Goal: Task Accomplishment & Management: Manage account settings

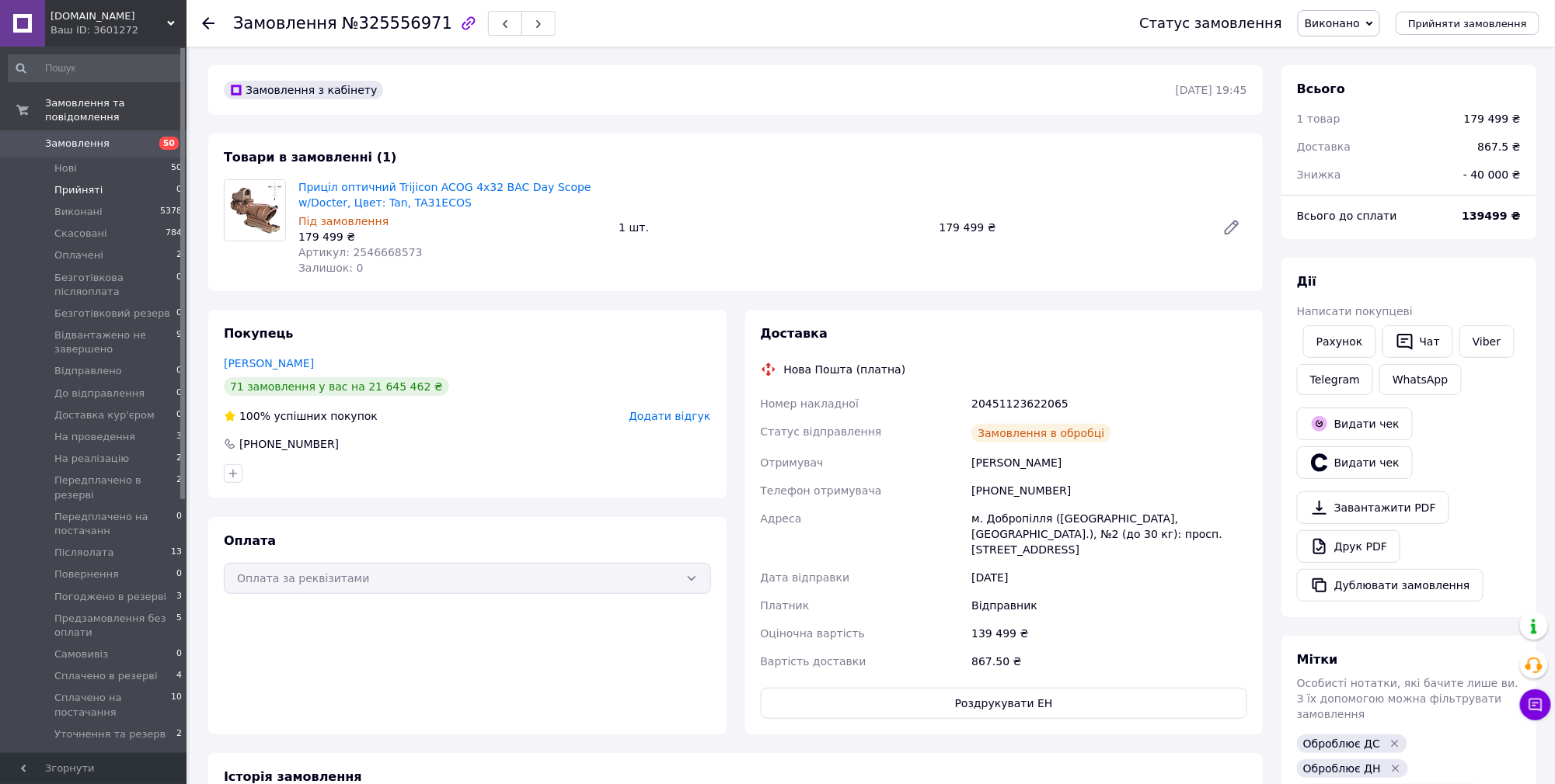
scroll to position [3341, 0]
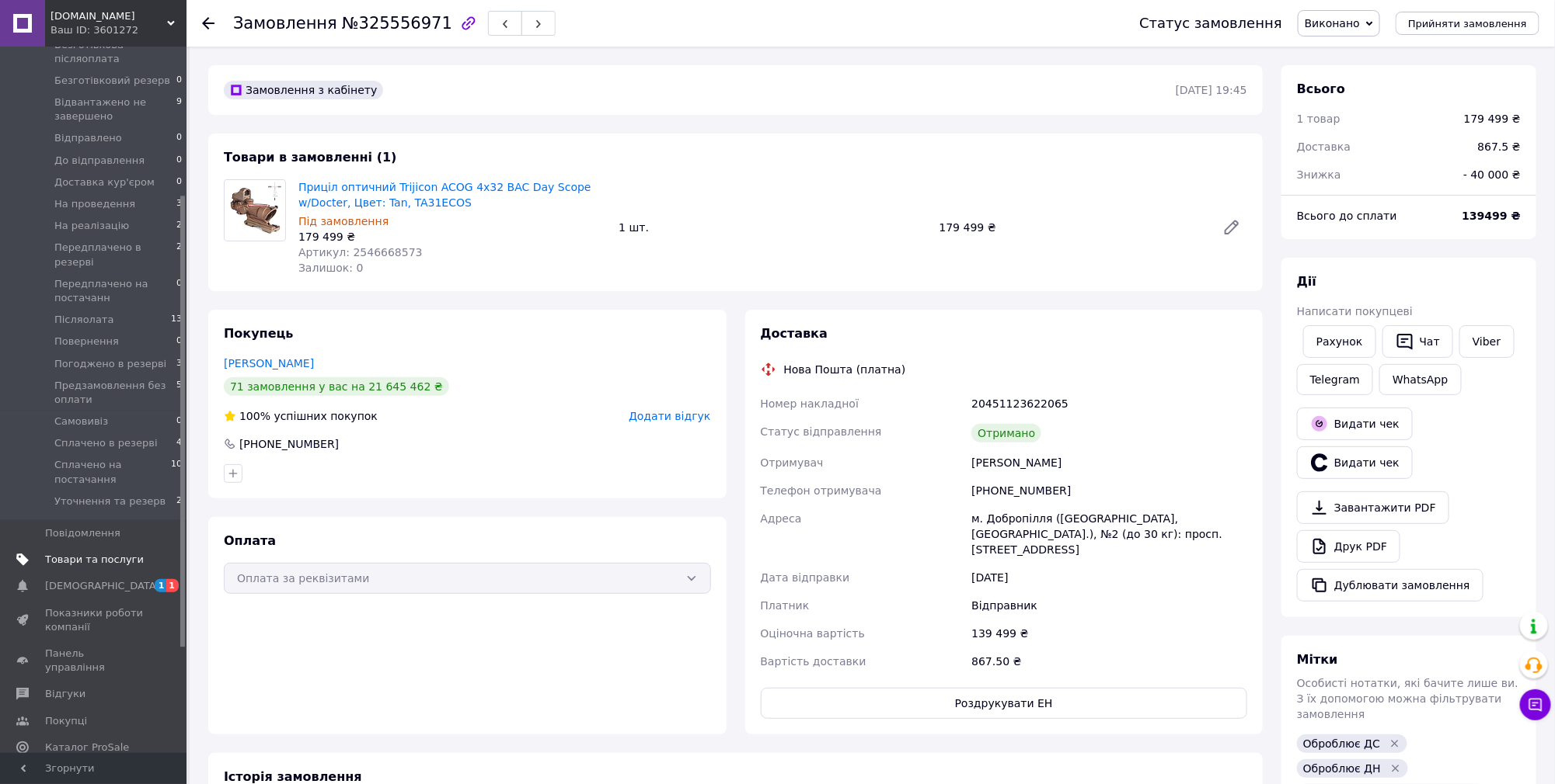
click at [86, 553] on span "Товари та послуги" at bounding box center [94, 560] width 99 height 14
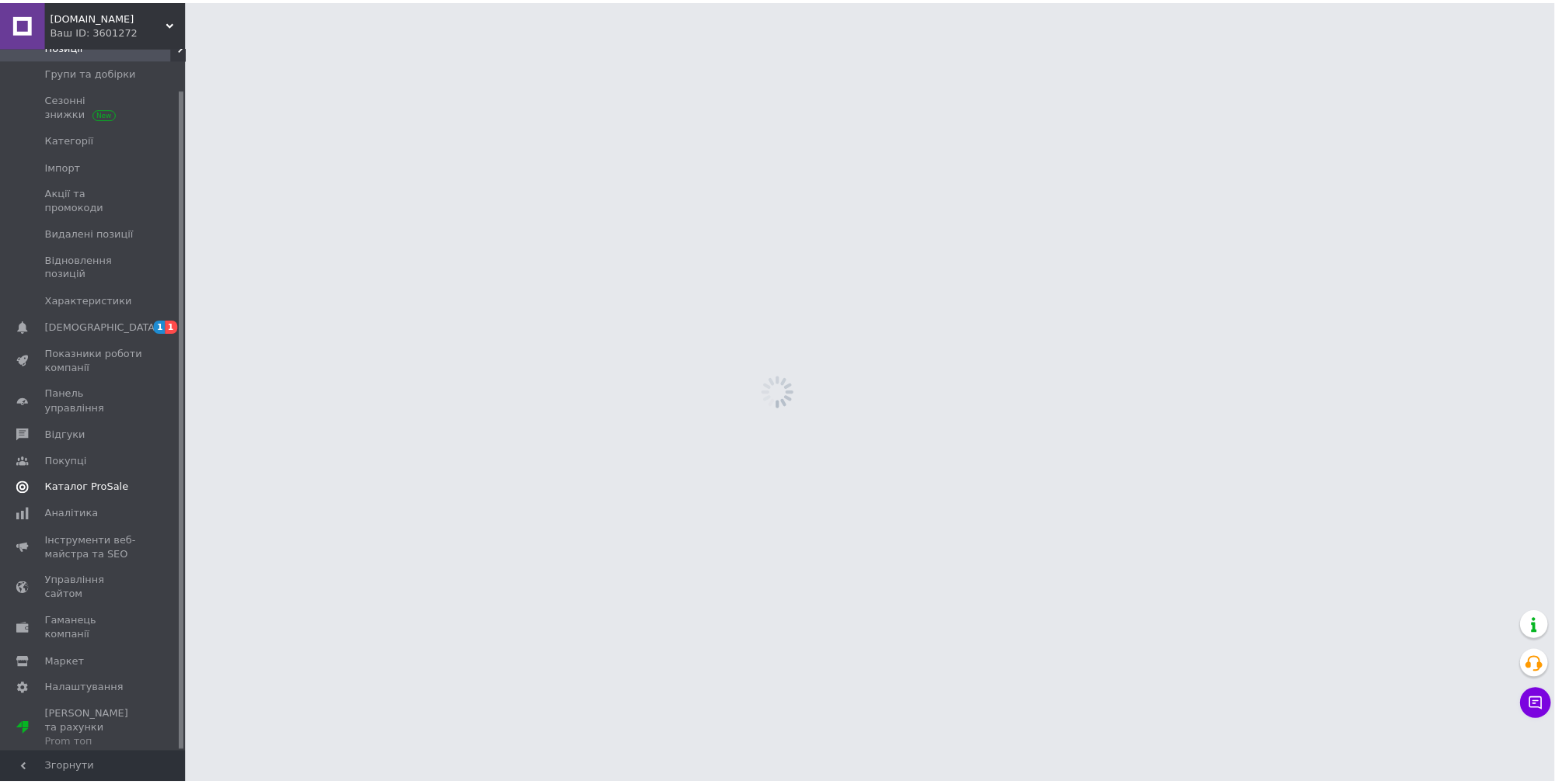
scroll to position [43, 0]
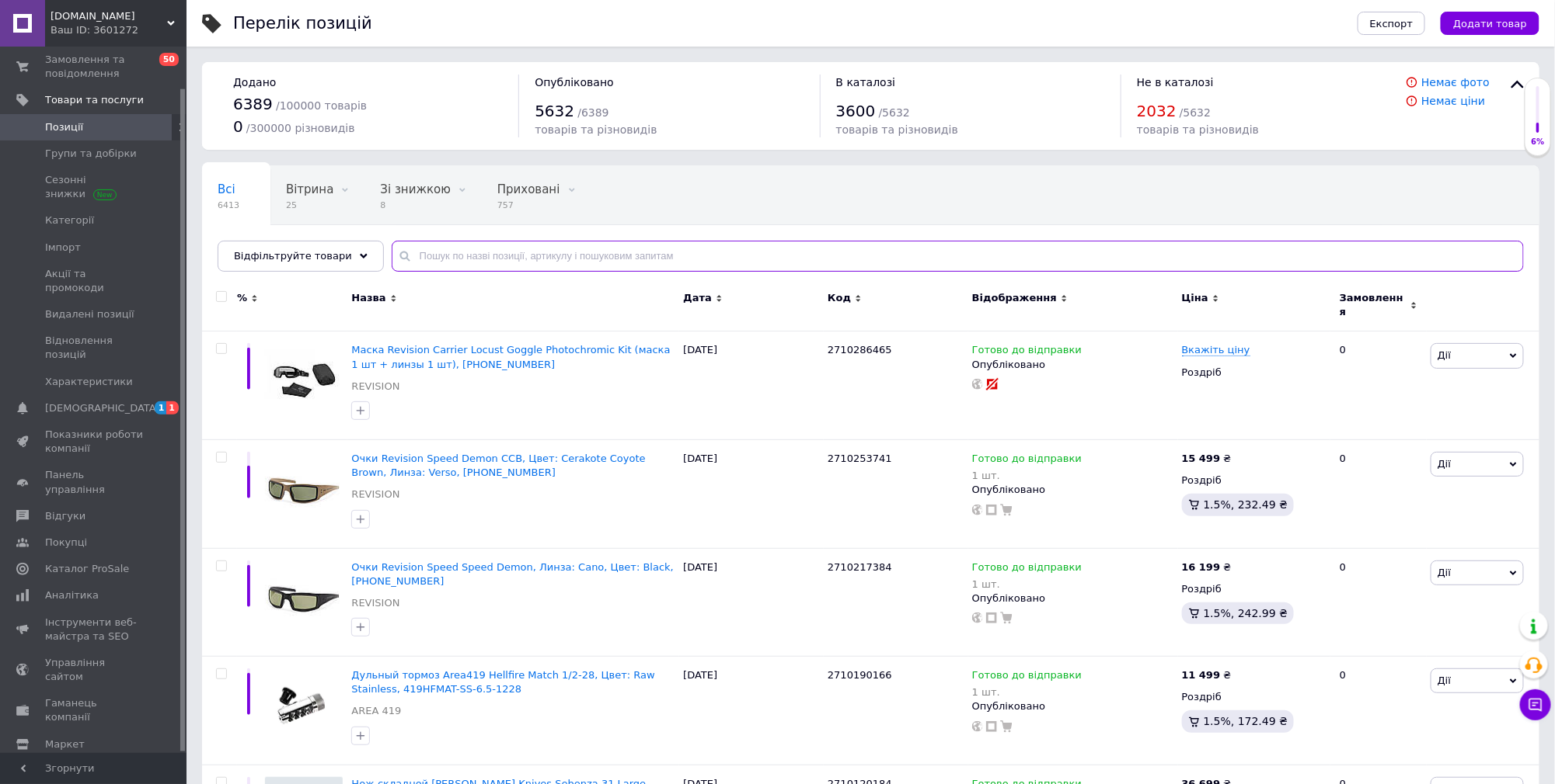
click at [465, 257] on input "text" at bounding box center [957, 257] width 1132 height 31
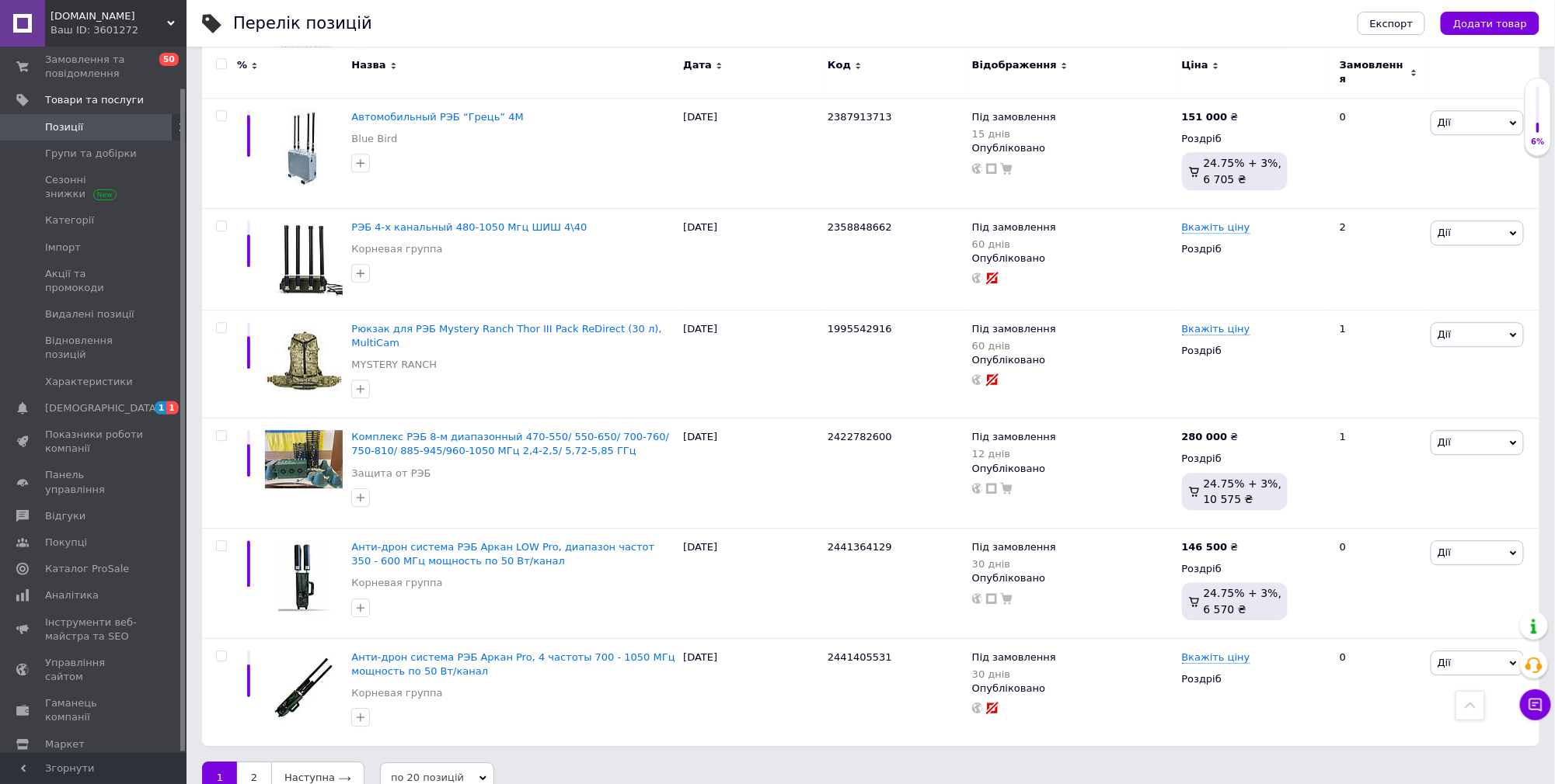
scroll to position [1768, 0]
type input "РЕБ"
click at [250, 760] on link "2" at bounding box center [254, 776] width 34 height 32
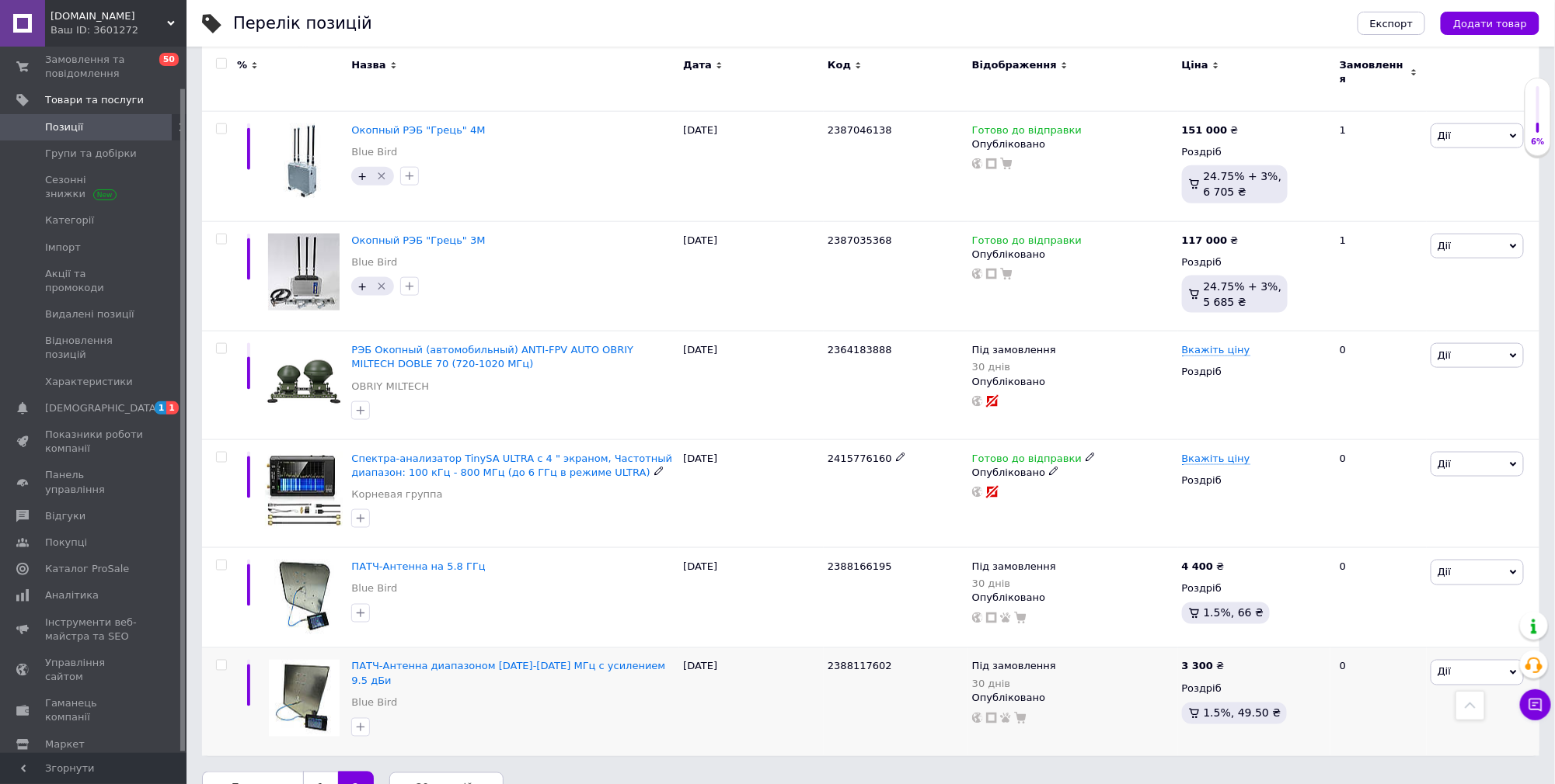
scroll to position [782, 0]
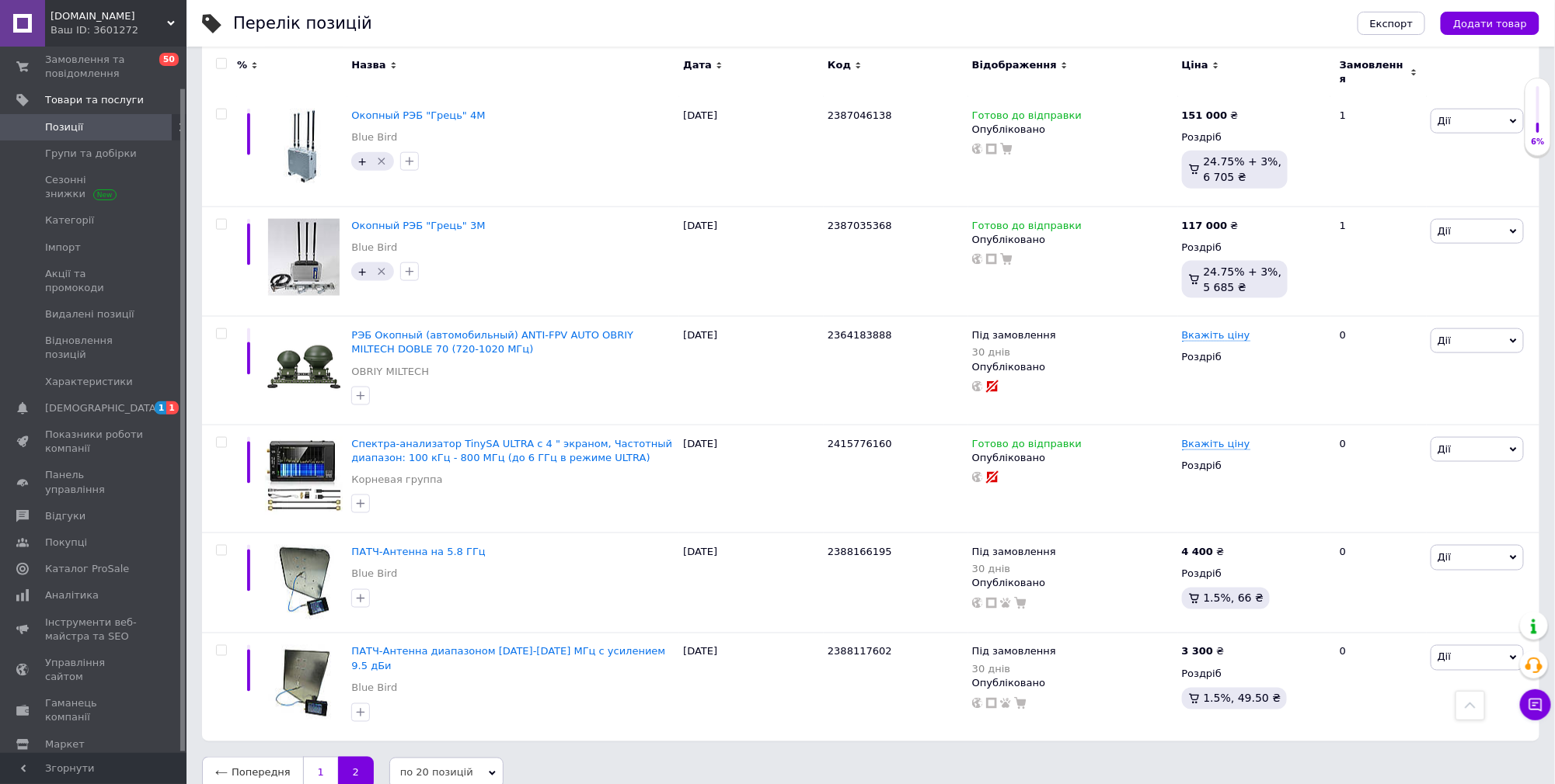
click at [310, 757] on link "1" at bounding box center [321, 773] width 35 height 32
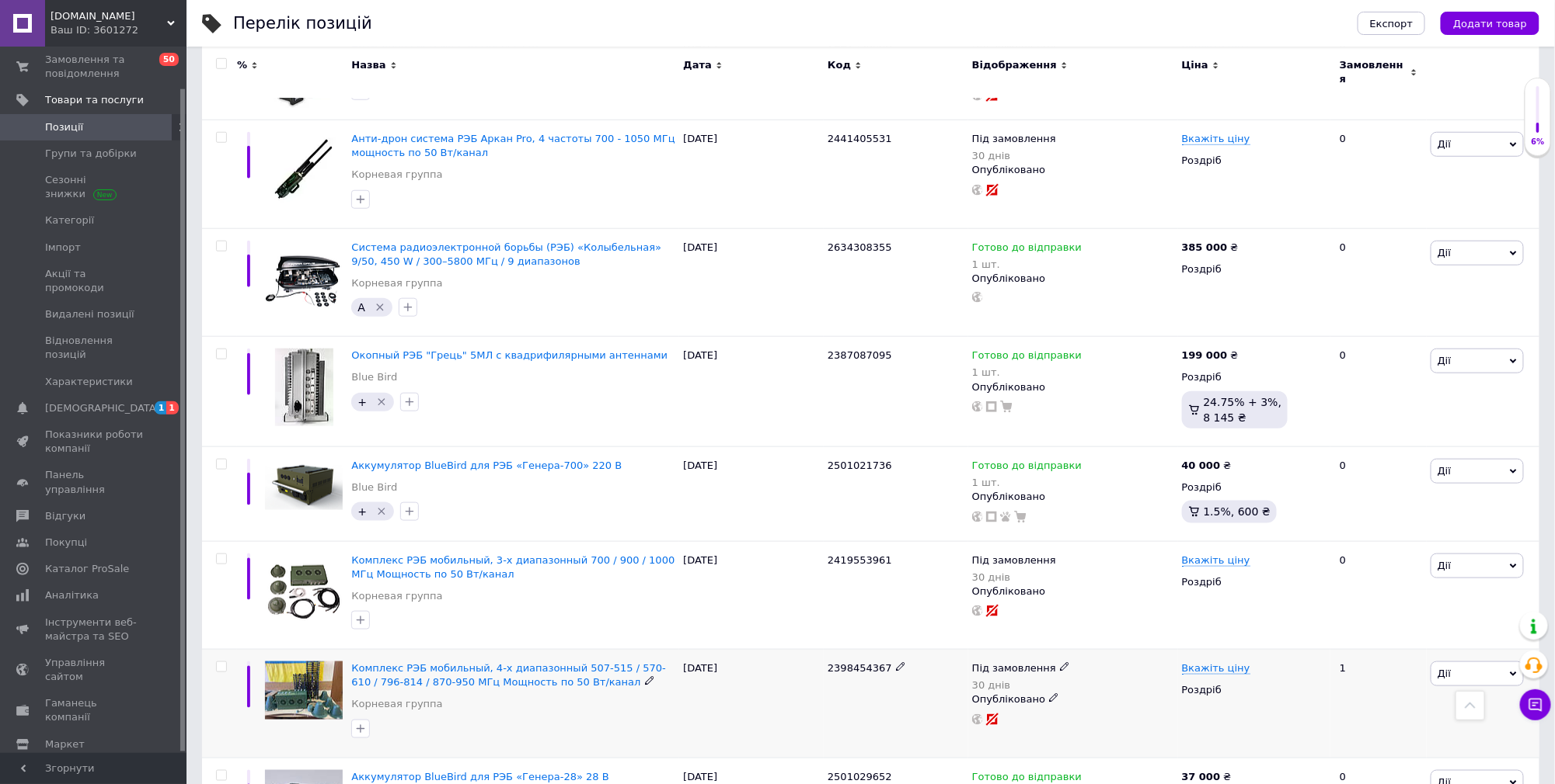
scroll to position [472, 0]
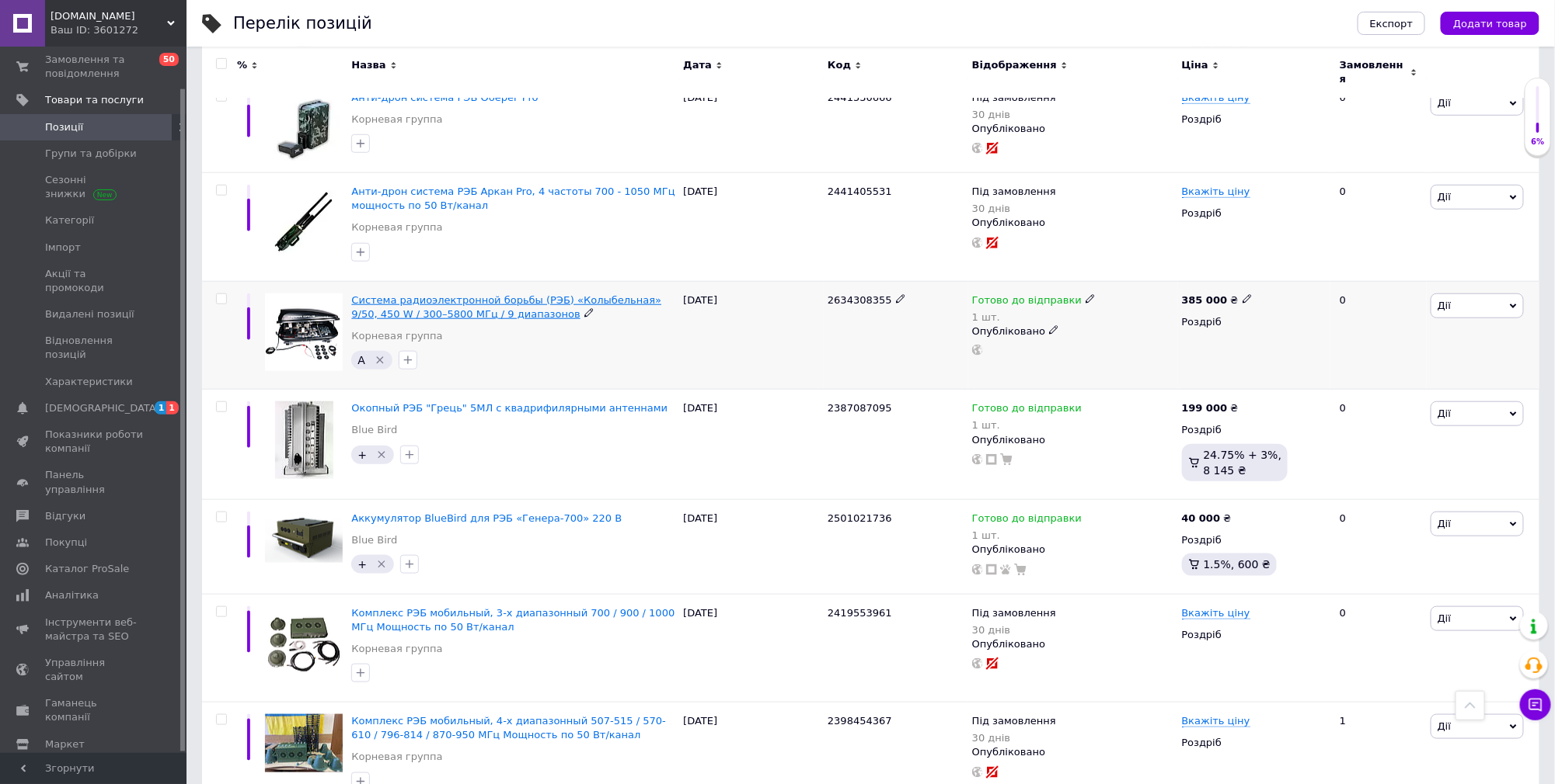
click at [493, 295] on span "Система радиоэлектронной борьбы (РЭБ) «Колыбельная» 9/50, 450 W / 300–5800 МГц …" at bounding box center [506, 308] width 310 height 26
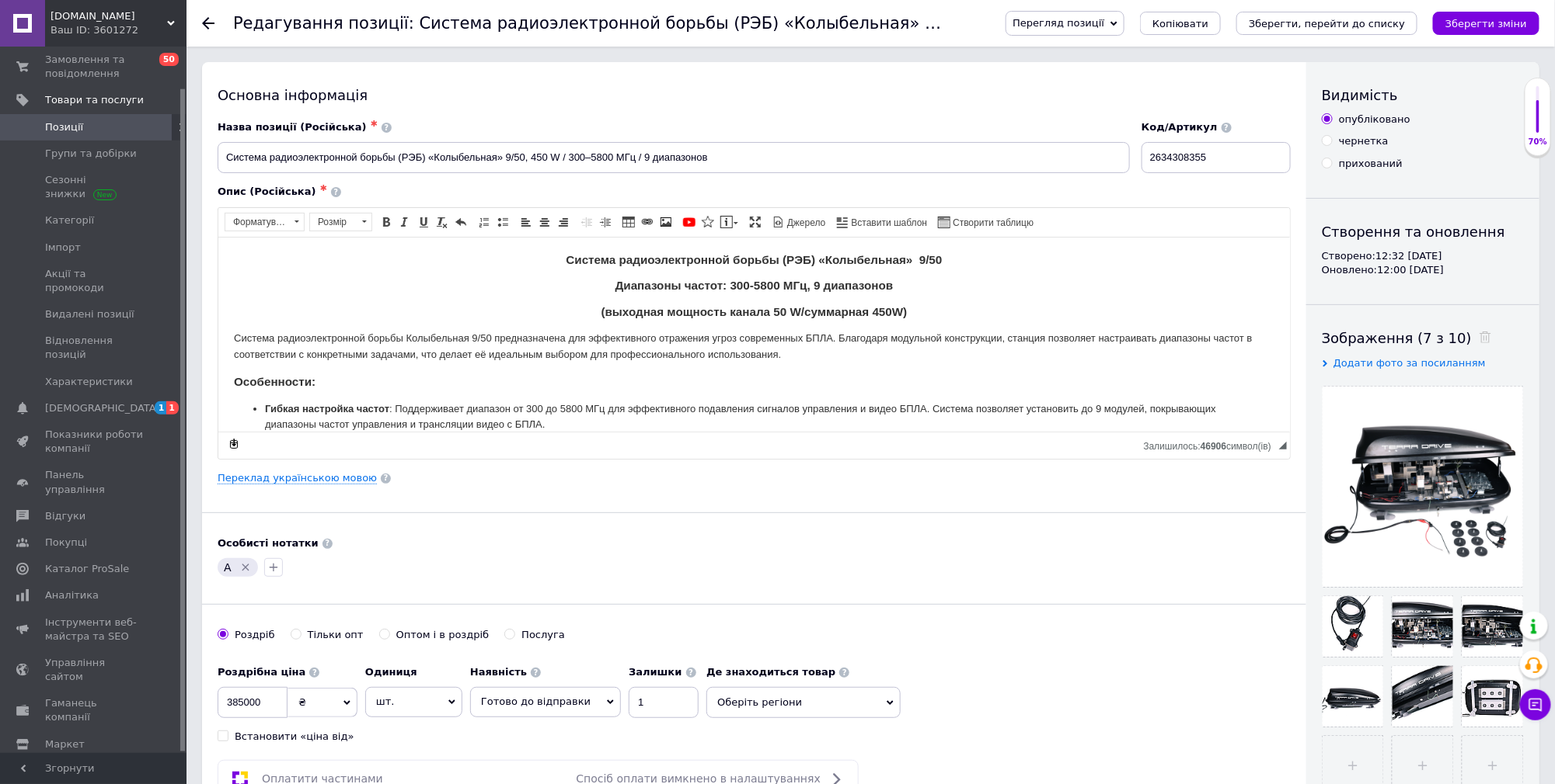
click at [1104, 26] on span "Перегляд позиції" at bounding box center [1058, 23] width 91 height 12
click at [1123, 52] on li "Зберегти та переглянути на сайті" at bounding box center [1127, 53] width 243 height 22
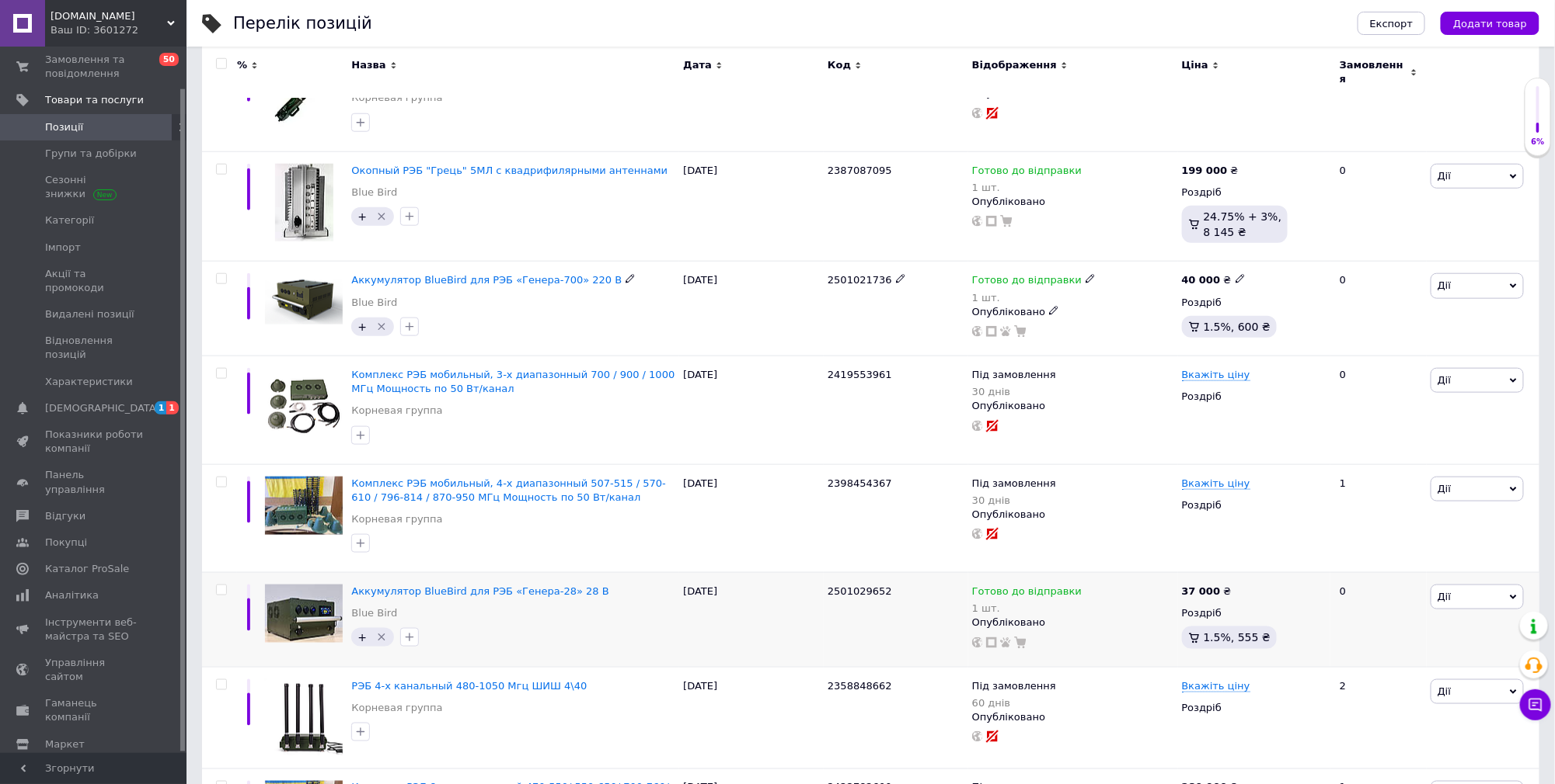
scroll to position [621, 0]
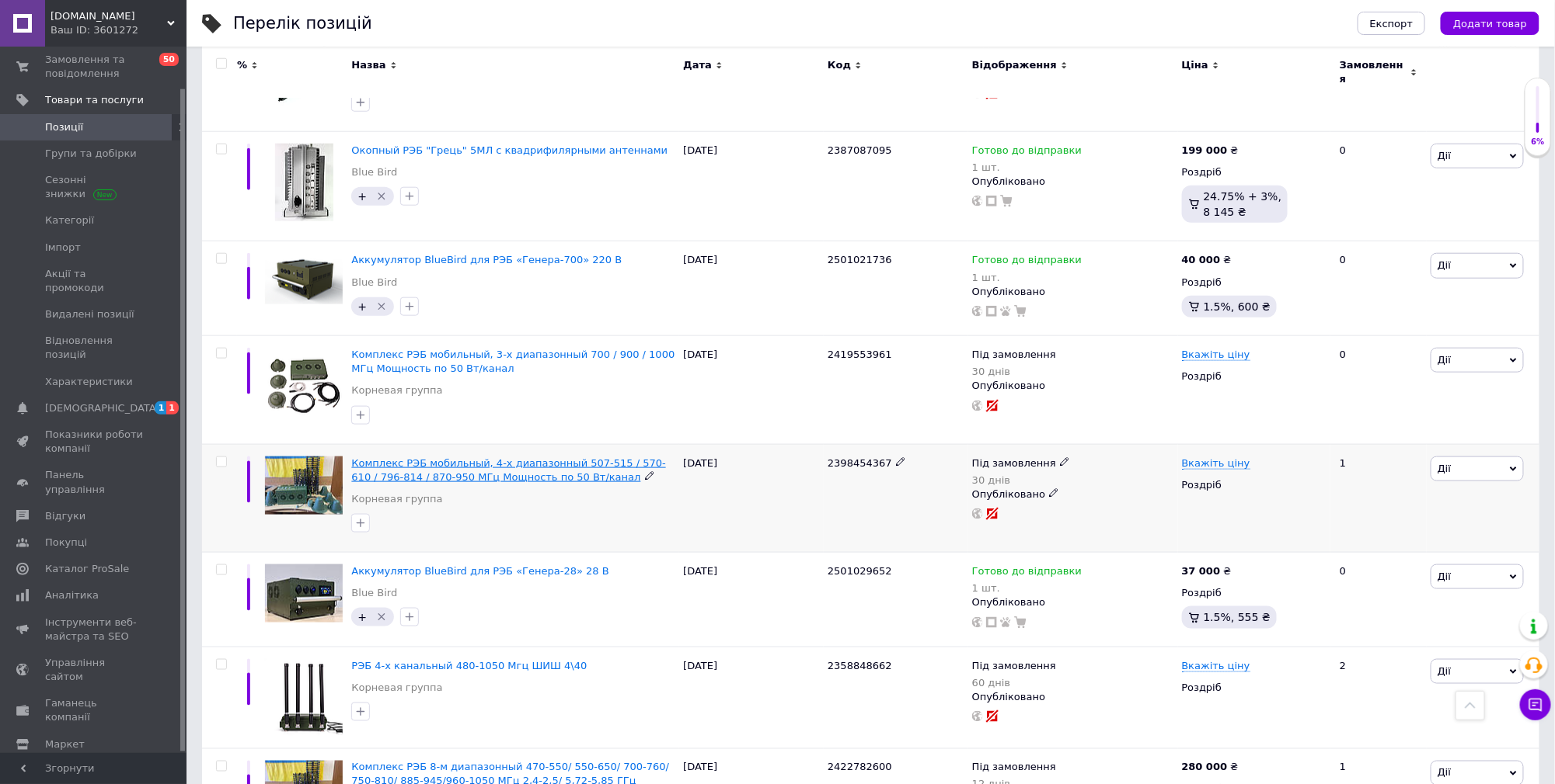
click at [487, 466] on span "Комплекс РЭБ мобильный, 4-х диапазонный 507-515 / 570-610 / 796-814 / 870-950 М…" at bounding box center [508, 470] width 314 height 26
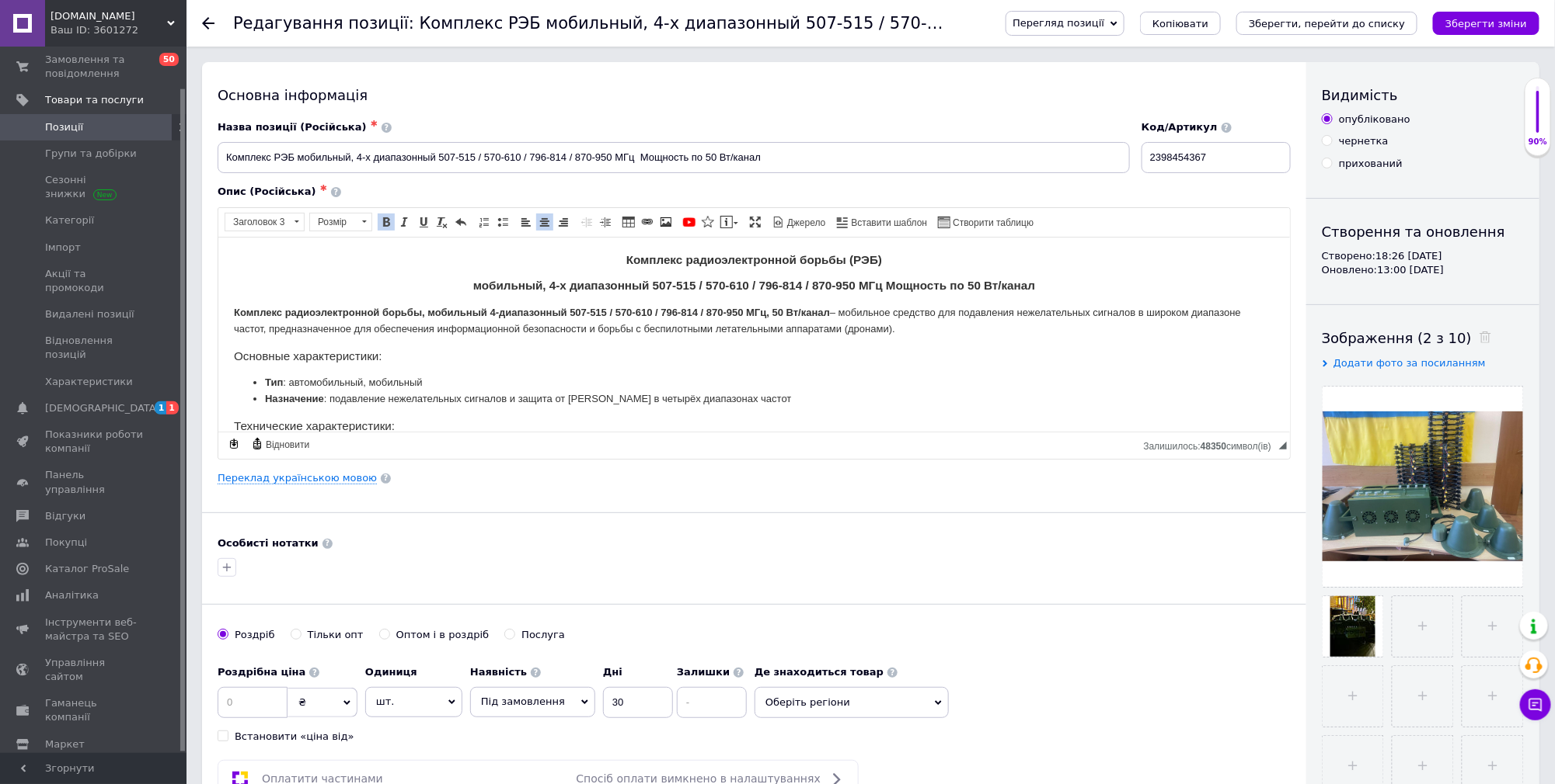
scroll to position [421, 0]
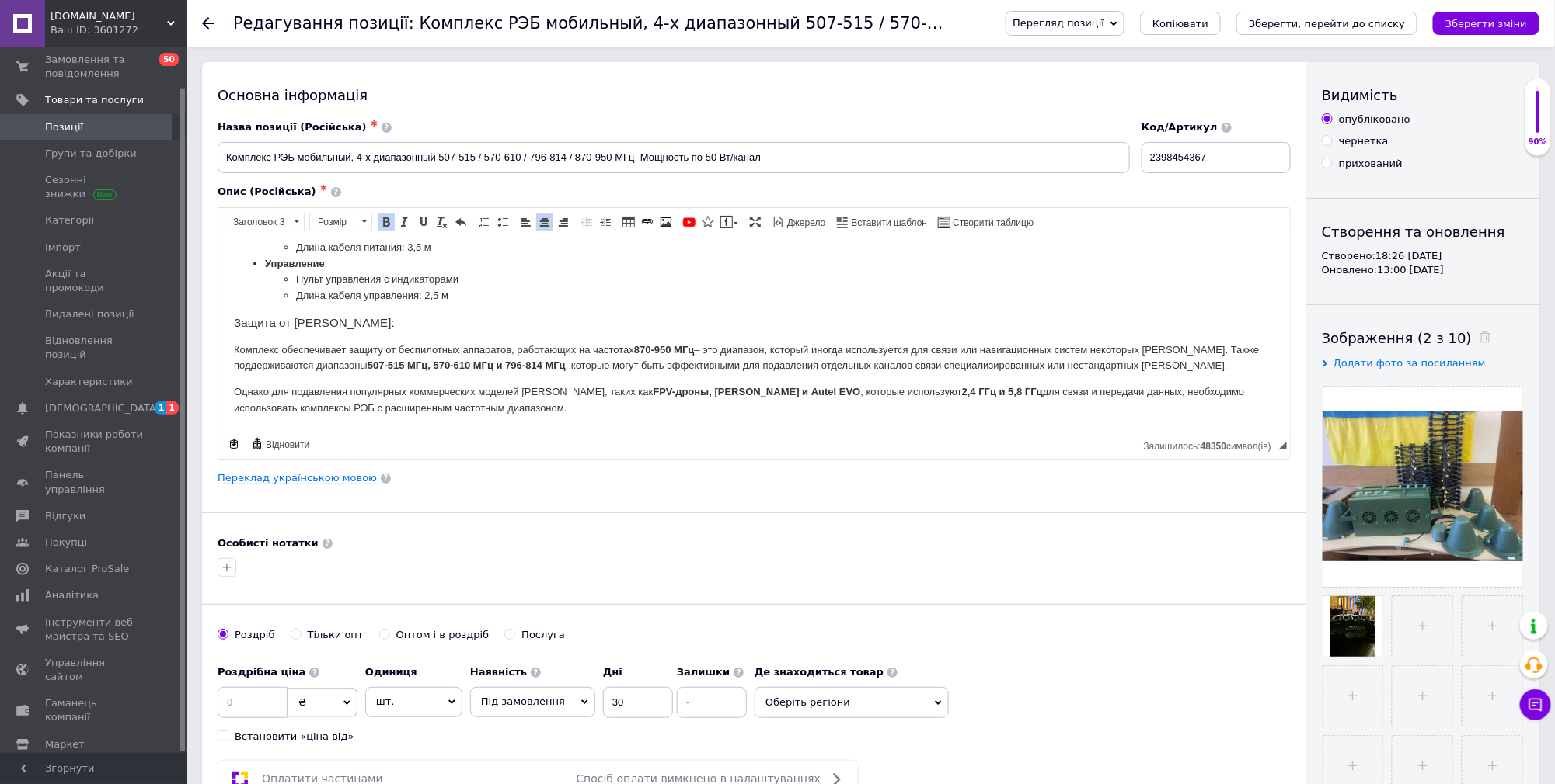
drag, startPoint x: 1283, startPoint y: 286, endPoint x: 1385, endPoint y: 747, distance: 472.1
click at [1347, 617] on div at bounding box center [1353, 627] width 61 height 61
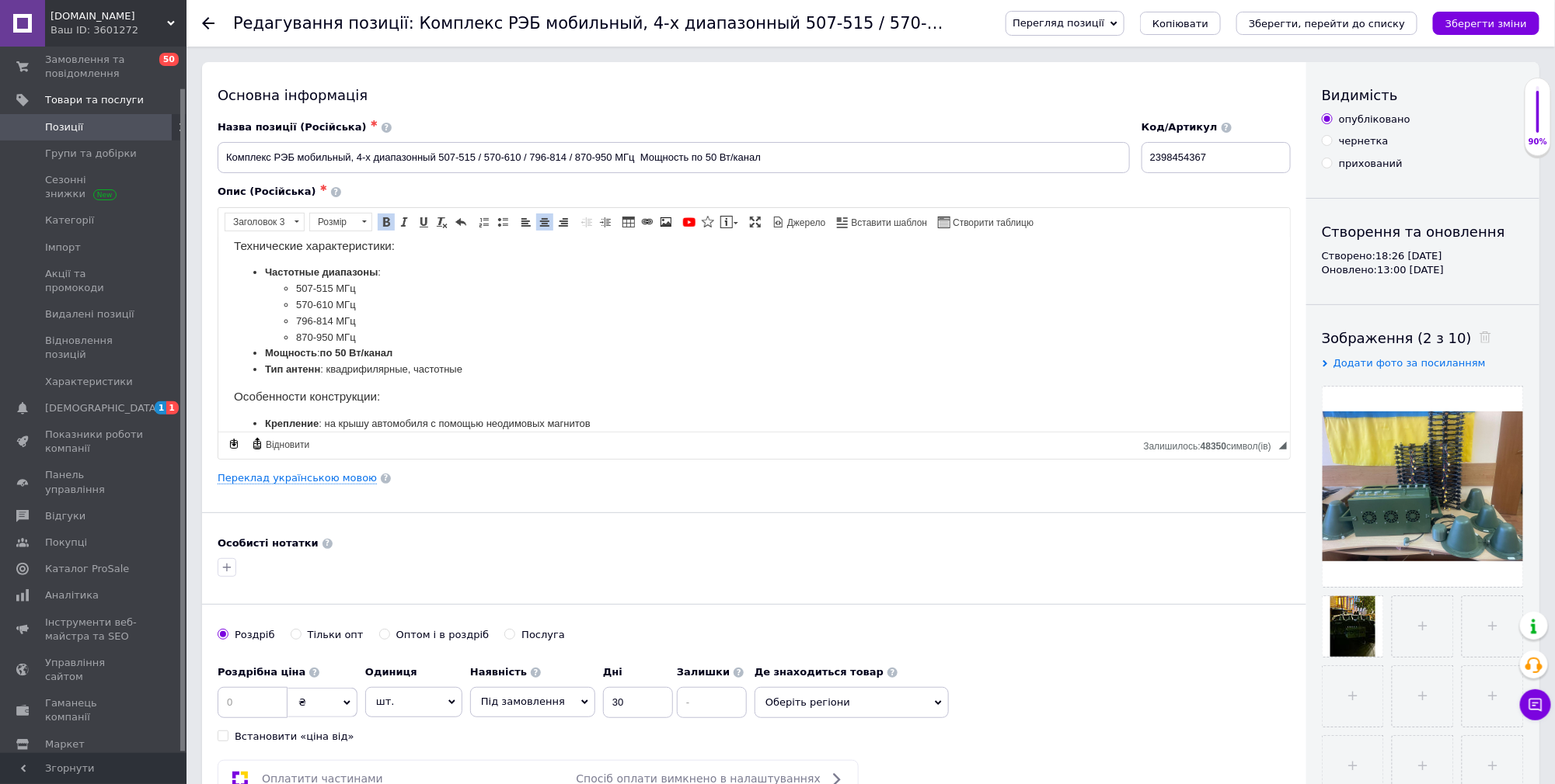
scroll to position [188, 0]
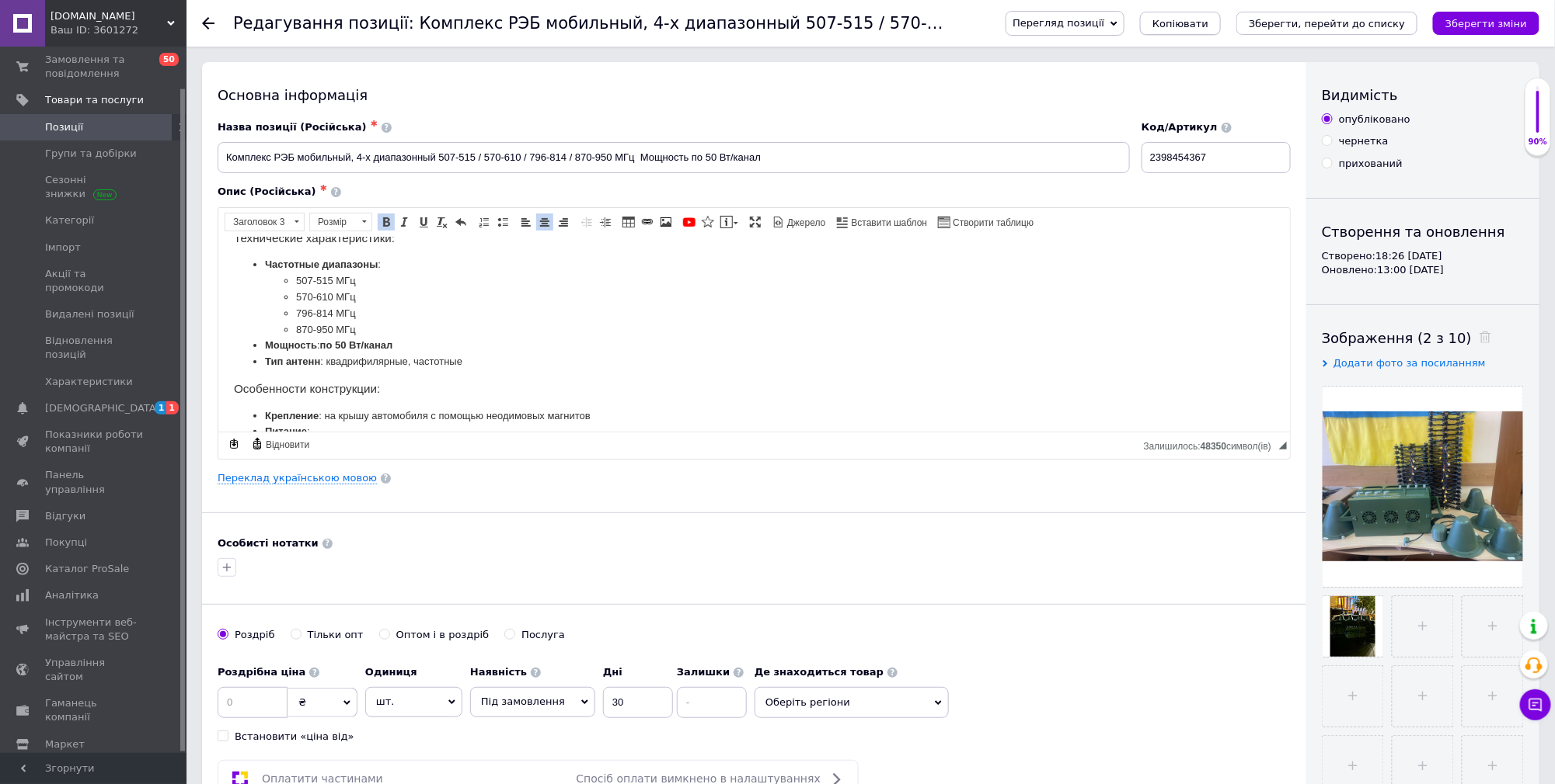
click at [1209, 27] on span "Копіювати" at bounding box center [1180, 23] width 56 height 12
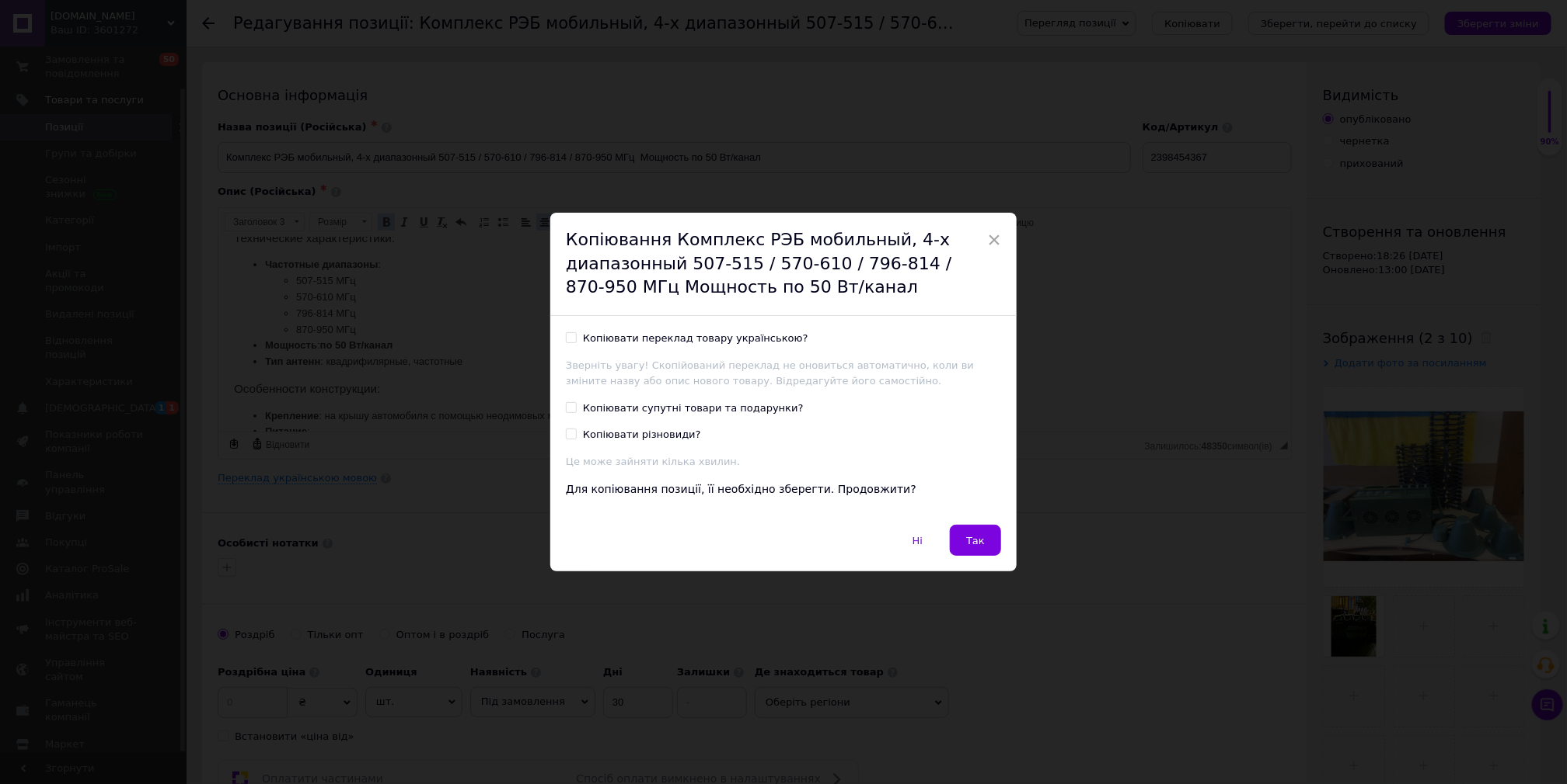
click at [568, 338] on input "Копіювати переклад товару українською?" at bounding box center [570, 337] width 10 height 10
checkbox input "true"
click at [570, 407] on input "Копіювати супутні товари та подарунки?" at bounding box center [570, 407] width 10 height 10
checkbox input "true"
click at [570, 434] on input "Копіювати різновиди?" at bounding box center [570, 433] width 10 height 10
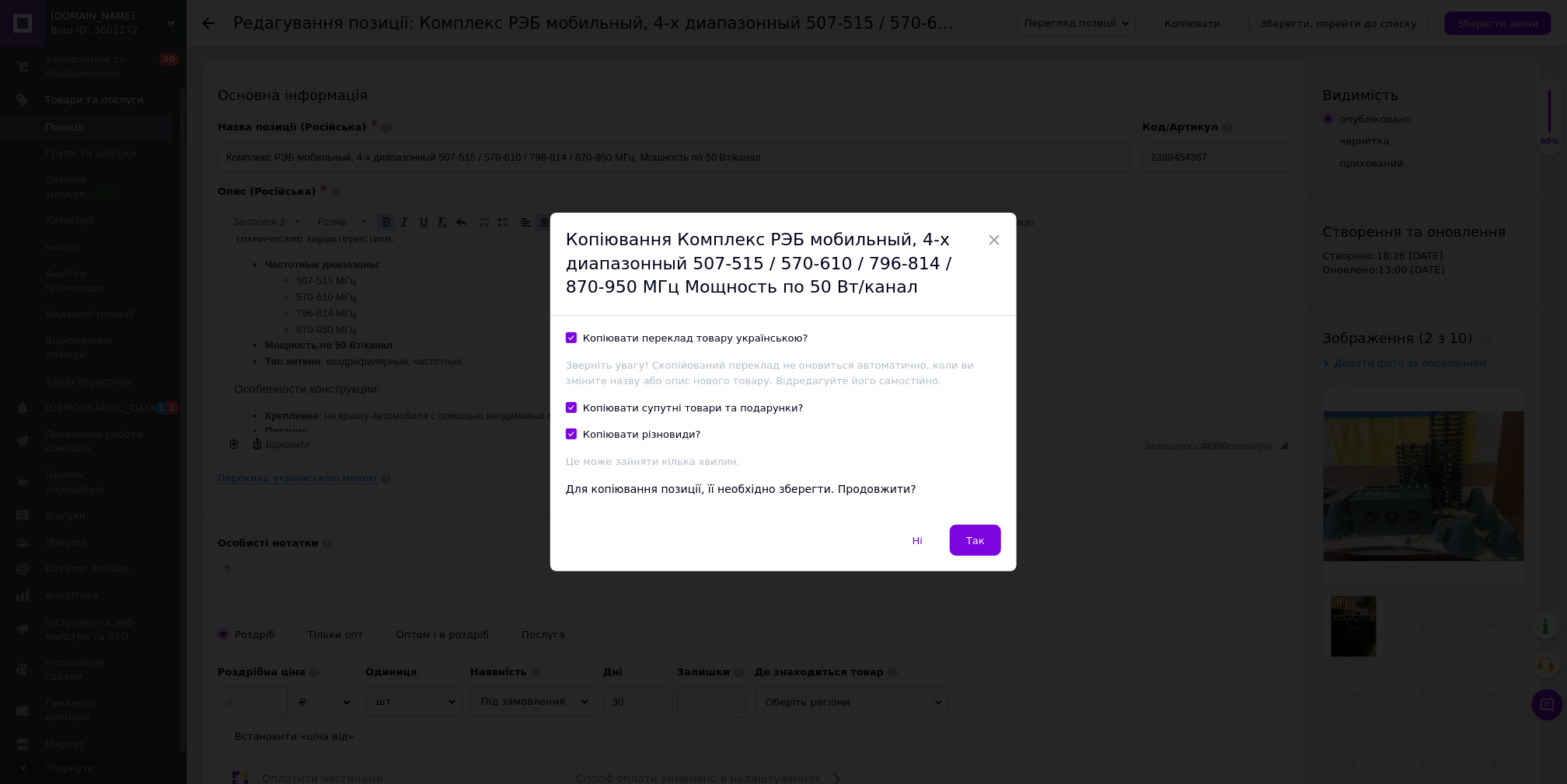
checkbox input "true"
click at [972, 540] on span "Так" at bounding box center [975, 540] width 18 height 12
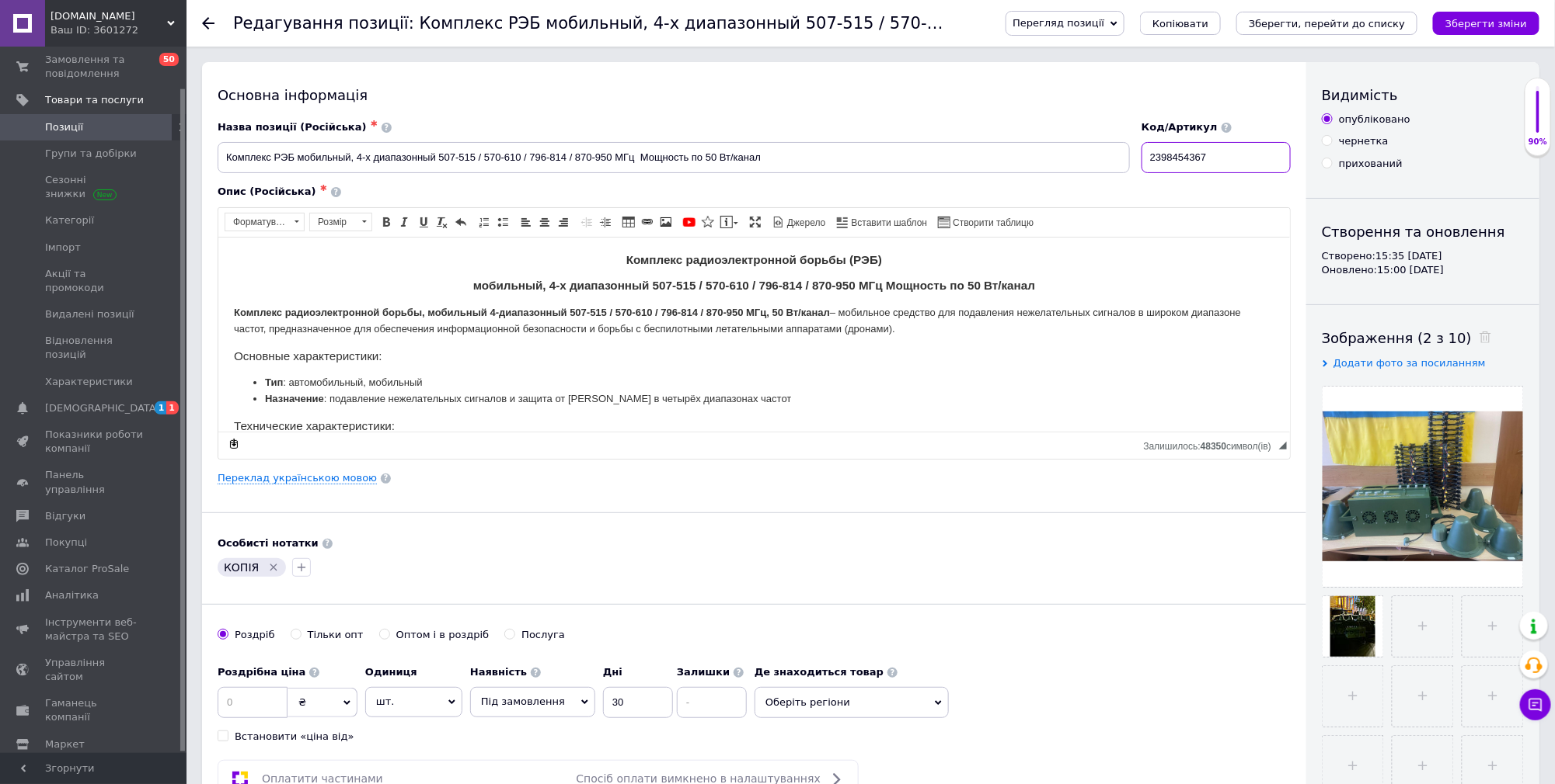
drag, startPoint x: 1240, startPoint y: 159, endPoint x: 1128, endPoint y: 160, distance: 112.0
click at [1128, 160] on div "Назва позиції (Російська) ✱ Комплекс РЭБ мобильный, 4-х диапазонный 507-515 / 5…" at bounding box center [755, 147] width 1085 height 65
paste input "710330308"
type input "2710330308"
click at [359, 157] on input "Комплекс РЭБ мобильный, 4-х диапазонный 507-515 / 570-610 / 796-814 / 870-950 М…" at bounding box center [673, 158] width 912 height 31
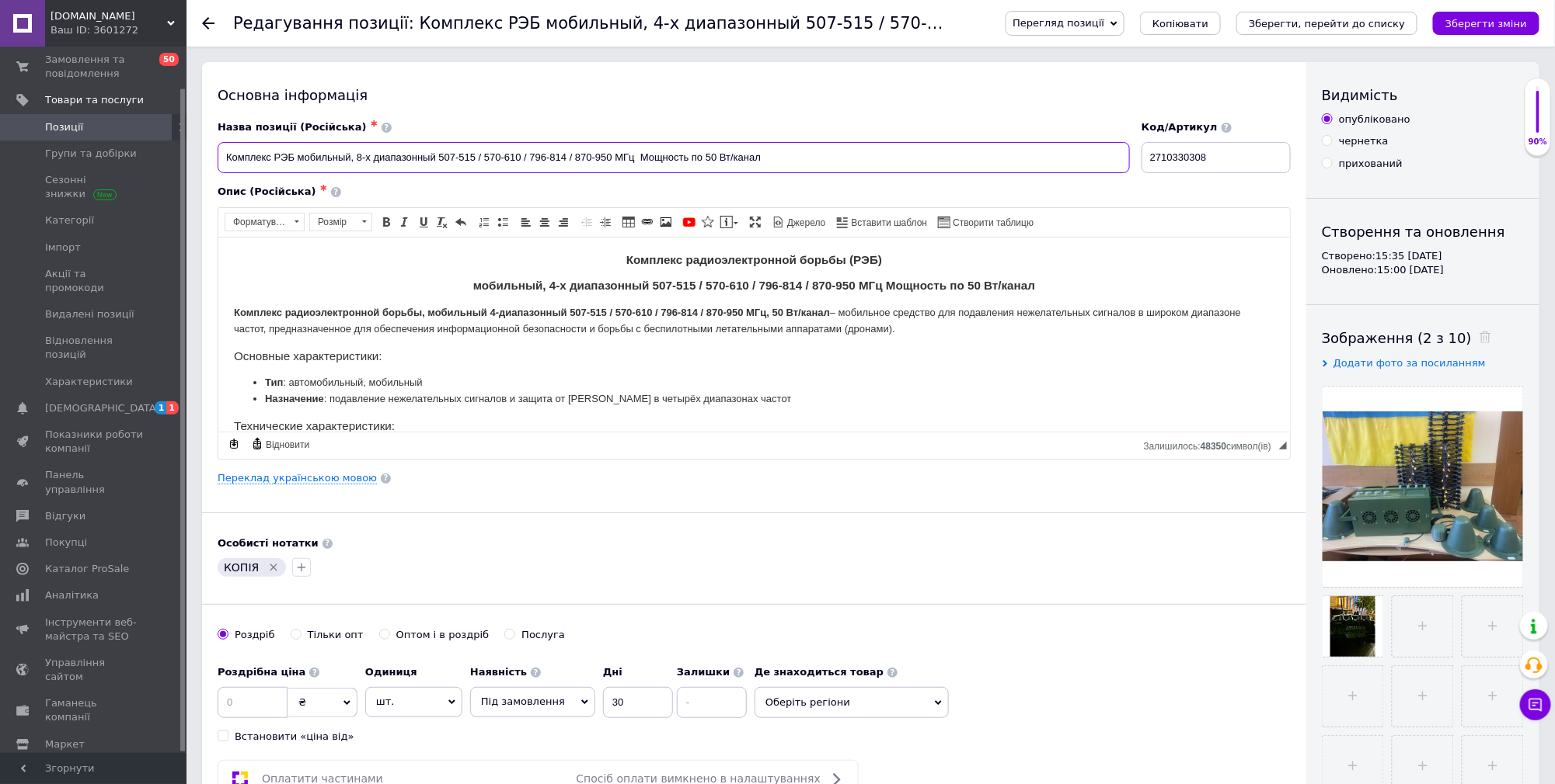
click at [360, 159] on input "Комплекс РЭБ мобильный, 8-х диапазонный 507-515 / 570-610 / 796-814 / 870-950 М…" at bounding box center [673, 158] width 912 height 31
type input "Комплекс РЭБ мобильный, 6-х диапазонный 507-515 / 570-610 / 796-814 / 870-950 М…"
click at [877, 286] on strong "мобильный, 4-х диапазонный 507-515 / 570-610 / 796-814 / 870-950 МГц Мощность п…" at bounding box center [753, 284] width 562 height 13
click at [882, 283] on strong "мобильный, 4-х диапазонный 507-515 / 570-610 / 796-814 / 870-950 МГц/ Мощность …" at bounding box center [754, 284] width 565 height 13
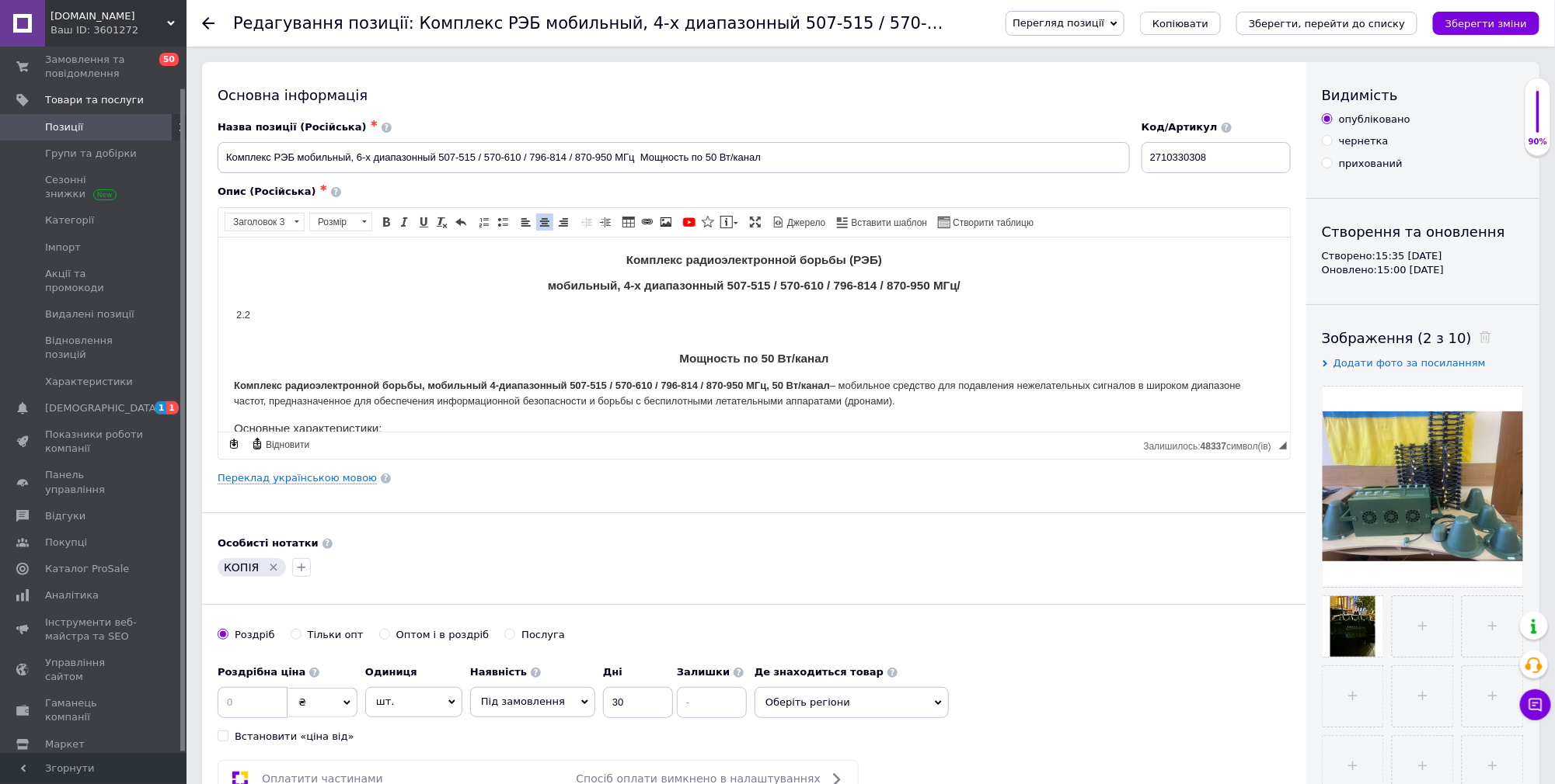
click at [958, 284] on h3 "мобильный, 4-х диапазонный 507-515 / 570-610 / 796-814 / 870-950 МГц/" at bounding box center [753, 284] width 1040 height 14
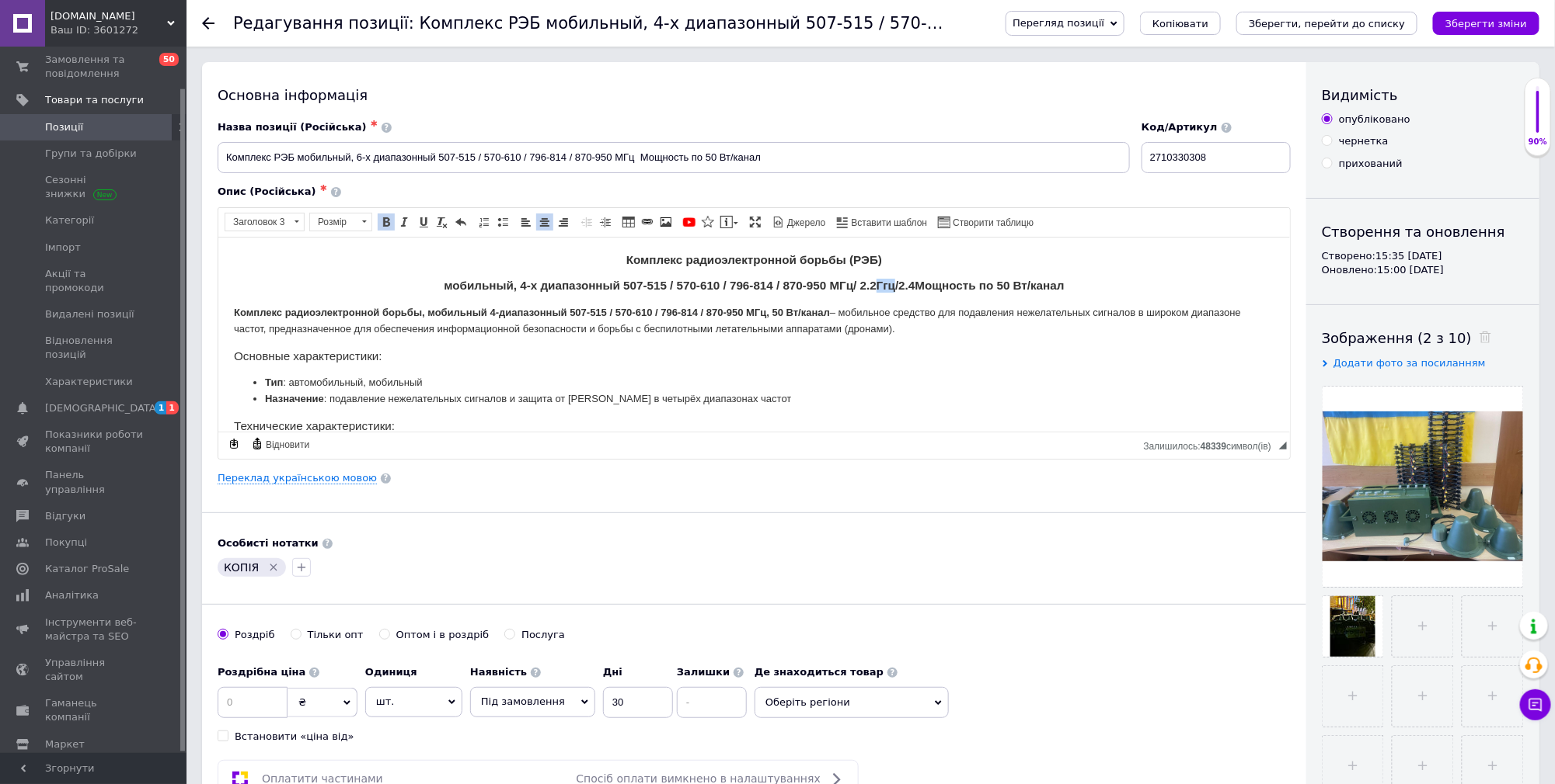
drag, startPoint x: 869, startPoint y: 283, endPoint x: 889, endPoint y: 283, distance: 20.0
click at [889, 283] on strong "мобильный, 4-х диапазонный 507-515 / 570-610 / 796-814 / 870-950 МГц/ 2.2Ггц/2.…" at bounding box center [752, 284] width 620 height 13
copy strong "Ггц"
click at [911, 287] on strong "мобильный, 4-х диапазонный 507-515 / 570-610 / 796-814 / 870-950 МГц/ 2.2Ггц/2.…" at bounding box center [752, 284] width 620 height 13
drag, startPoint x: 844, startPoint y: 283, endPoint x: 858, endPoint y: 282, distance: 14.0
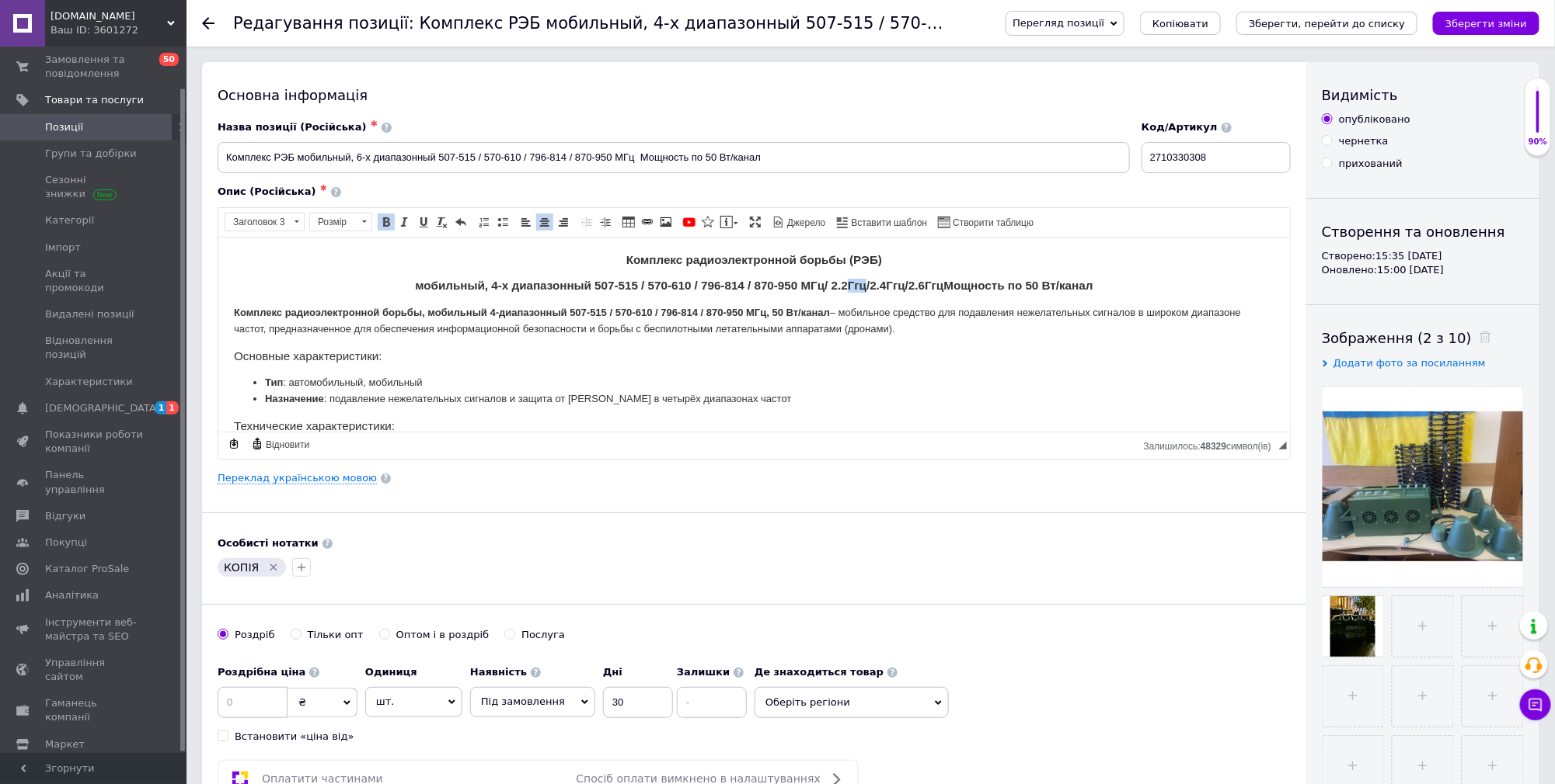
click at [858, 282] on strong "мобильный, 4-х диапазонный 507-515 / 570-610 / 796-814 / 870-950 МГц/ 2.2Ггц/2.…" at bounding box center [752, 284] width 677 height 13
click at [953, 281] on strong "мобильный, 4-х диапазонный 507-515 / 570-610 / 796-814 / 870-950 МГц/ 2.2 /2.4Г…" at bounding box center [753, 284] width 662 height 13
click at [932, 284] on strong "мобильный, 4-х диапазонный 507-515 / 570-610 / 796-814 / 870-950 МГц/ 2.2 /2.4Г…" at bounding box center [753, 284] width 662 height 13
drag, startPoint x: 872, startPoint y: 286, endPoint x: 889, endPoint y: 281, distance: 17.7
click at [887, 283] on strong "мобильный, 4-х диапазонный 507-515 / 570-610 / 796-814 / 870-950 МГц/ 2.2 /2.4Г…" at bounding box center [753, 284] width 662 height 13
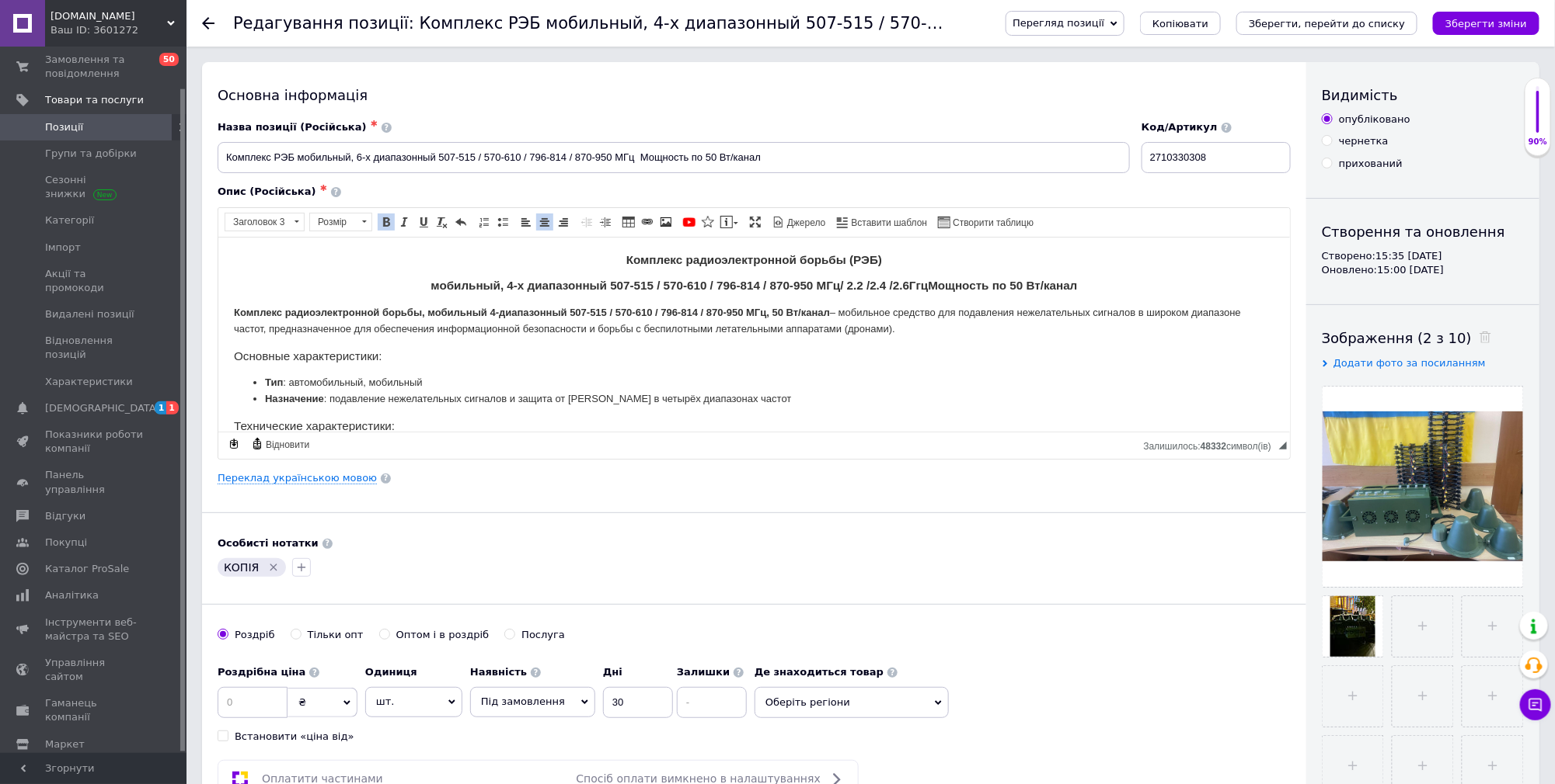
click at [603, 281] on strong "мобильный, 4-х диапазонный 507-515 / 570-610 / 796-814 / 870-950 МГц/ 2.2 /2.4 …" at bounding box center [753, 284] width 647 height 13
click at [599, 285] on strong "мобильный, 4-х диапазонный /507-515 / 570-610 / 796-814 / 870-950 МГц/ 2.2 /2.4…" at bounding box center [752, 284] width 650 height 13
click at [575, 284] on strong "мобильный, 4-х диапазонный400-500 /507-515 / 570-610 / 796-814 / 870-950 МГц/ 2…" at bounding box center [753, 284] width 693 height 13
click at [573, 283] on strong "мобильный, 4-х диапазонный/400-500 /507-515 / 570-610 / 796-814 / 870-950 МГц/ …" at bounding box center [753, 284] width 697 height 13
click at [574, 281] on strong "мобильный, 4-х диапазонный/400-500 /507-515 / 570-610 / 796-814 / 870-950 МГц/ …" at bounding box center [753, 284] width 697 height 13
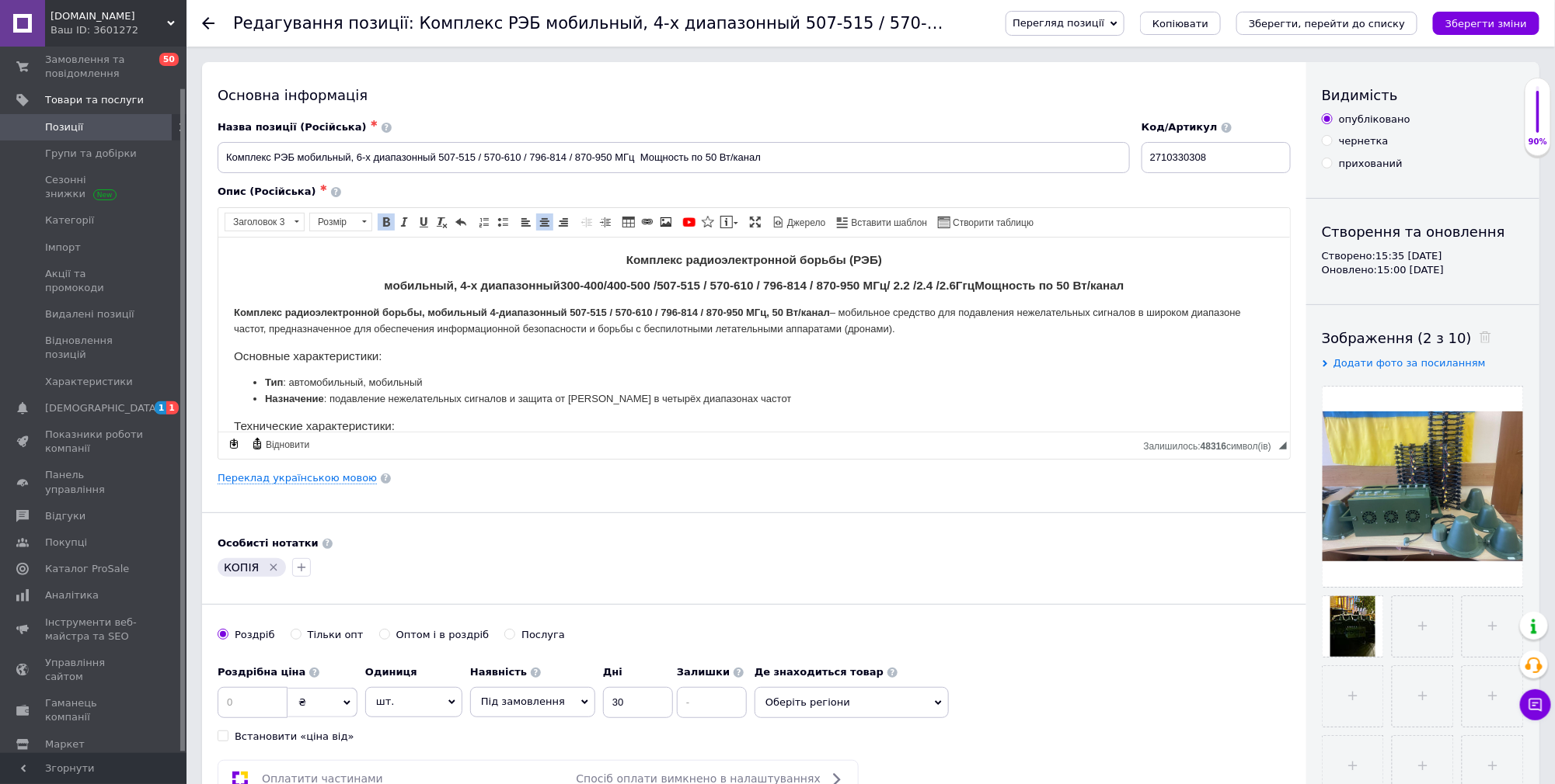
click at [554, 286] on strong "мобильный, 4-х диапазонный300-400/400-500 /507-515 / 570-610 / 796-814 / 870-95…" at bounding box center [753, 284] width 740 height 13
click at [550, 283] on strong "мобильный, 4-х диапазонный/300-400/400-500 /507-515 / 570-610 / 796-814 / 870-9…" at bounding box center [753, 284] width 743 height 13
click at [530, 286] on strong "мобильный, 4-х диапазонный200-300/300-400/400-500 /507-515 / 570-610 / 796-814 …" at bounding box center [752, 284] width 786 height 13
click at [508, 286] on strong "мобильный, 4-х диапазонный120-200/200-300/300-400/400-500 /507-515 / 570-610 / …" at bounding box center [753, 284] width 833 height 13
click at [308, 477] on link "Переклад українською мовою" at bounding box center [297, 477] width 159 height 12
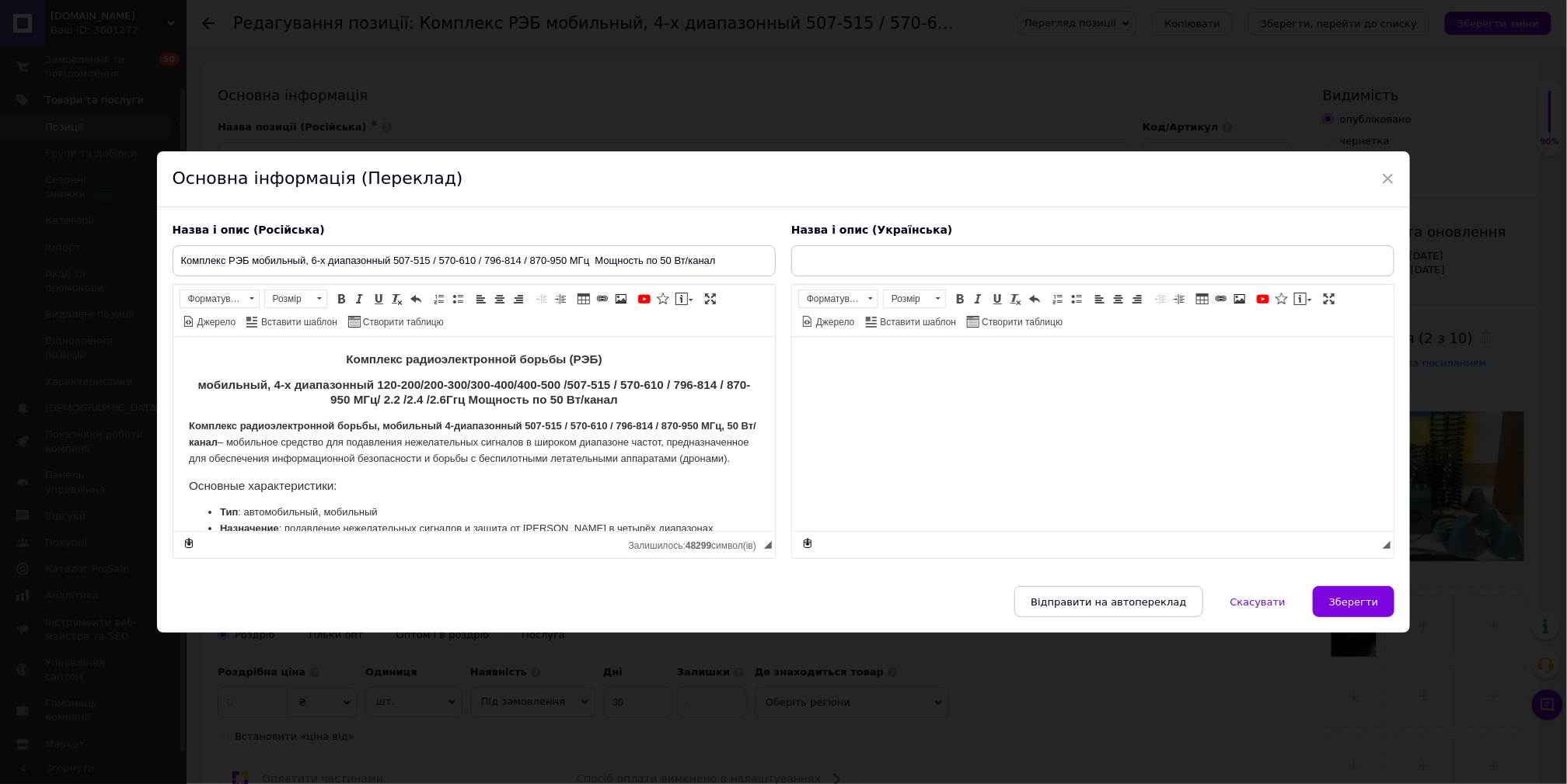
type input "Комплекс РЕБ мобільний, 4-х діапазонний 507-515 / 570-610 / 796-814 / 870-950 М…"
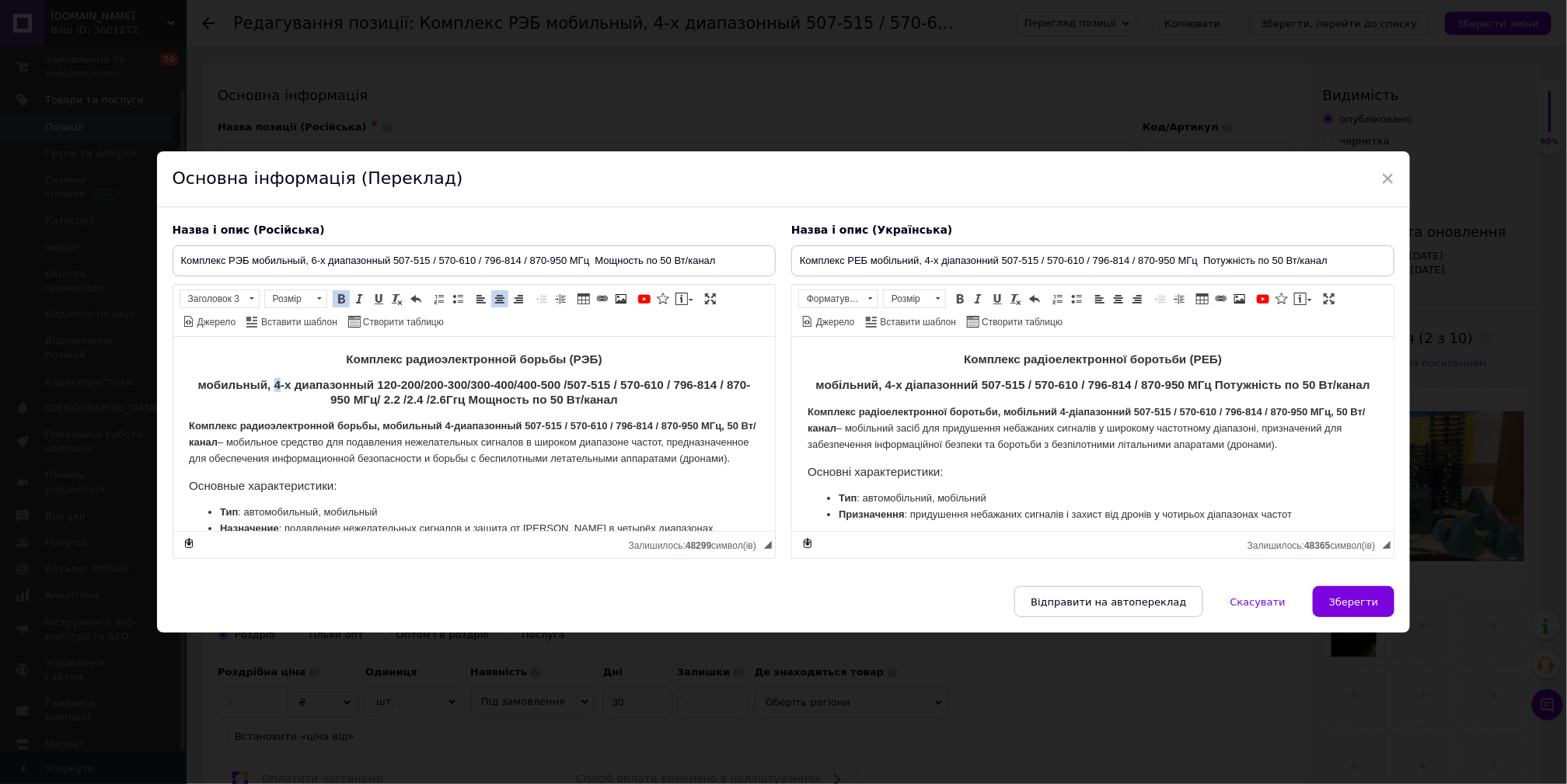
click at [273, 385] on strong "мобильный, 4-х диапазонный 120-200/200-300/300-400/400-500 /507-515 / 570-610 /…" at bounding box center [473, 392] width 553 height 27
click at [296, 387] on strong "мобильный, 11-х диапазонный 120-200/200-300/300-400/400-500 /507-515 / 570-610 …" at bounding box center [472, 392] width 559 height 27
drag, startPoint x: 391, startPoint y: 383, endPoint x: 624, endPoint y: 402, distance: 233.8
click at [624, 402] on h3 "мобильный, 11-ти диапазонный 120-200/200-300/300-400/400-500 /507-515 / 570-610…" at bounding box center [473, 392] width 570 height 29
copy strong "120-200/200-300/300-400/400-500 /507-515 / 570-610 / 796-814 / 870-950 МГц/ 2.2…"
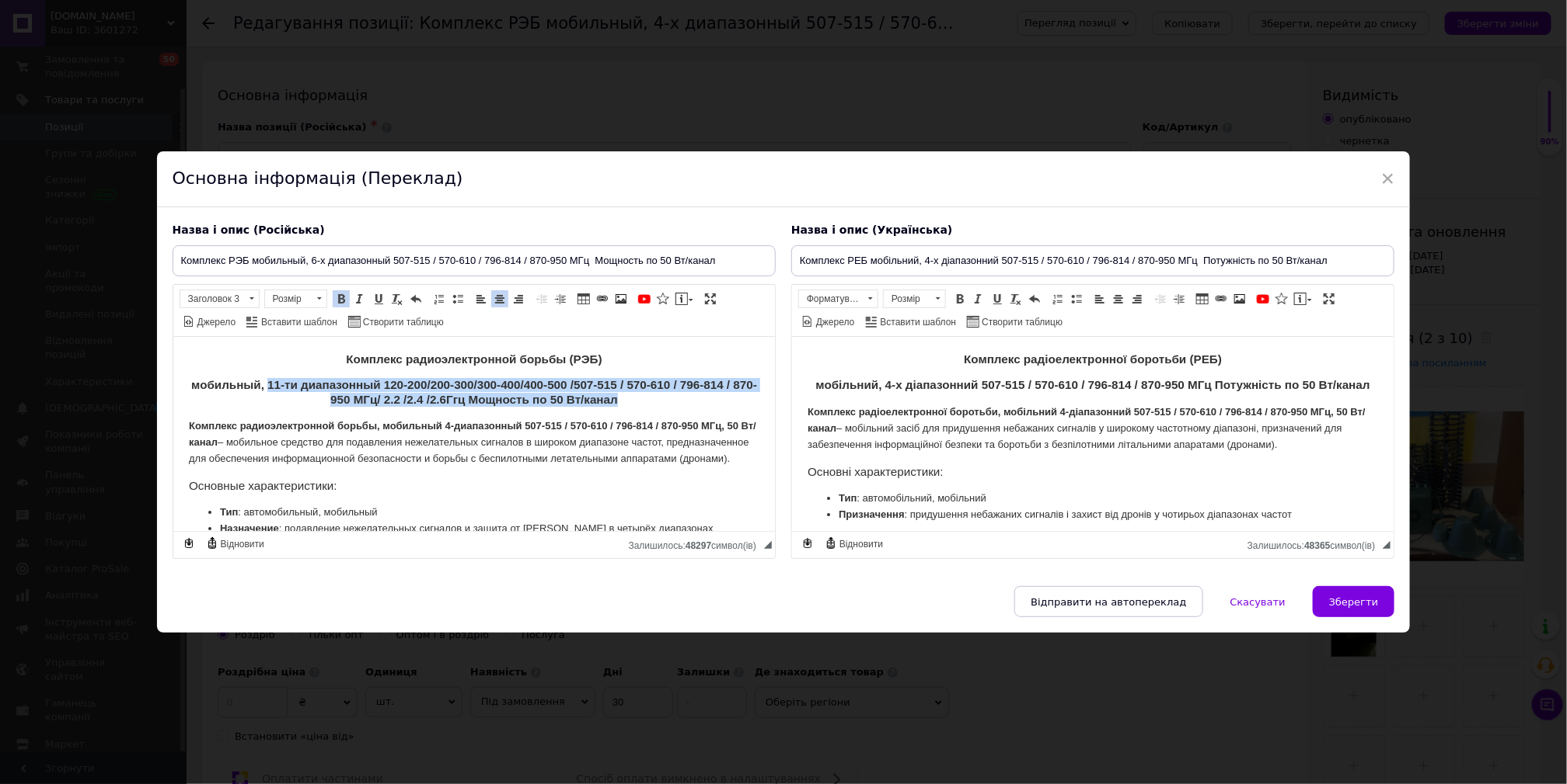
drag, startPoint x: 274, startPoint y: 382, endPoint x: 637, endPoint y: 404, distance: 363.7
click at [637, 404] on h3 "мобильный, 11-ти диапазонный 120-200/200-300/300-400/400-500 /507-515 / 570-610…" at bounding box center [473, 392] width 570 height 29
copy strong "11-ти диапазонный 120-200/200-300/300-400/400-500 /507-515 / 570-610 / 796-814 …"
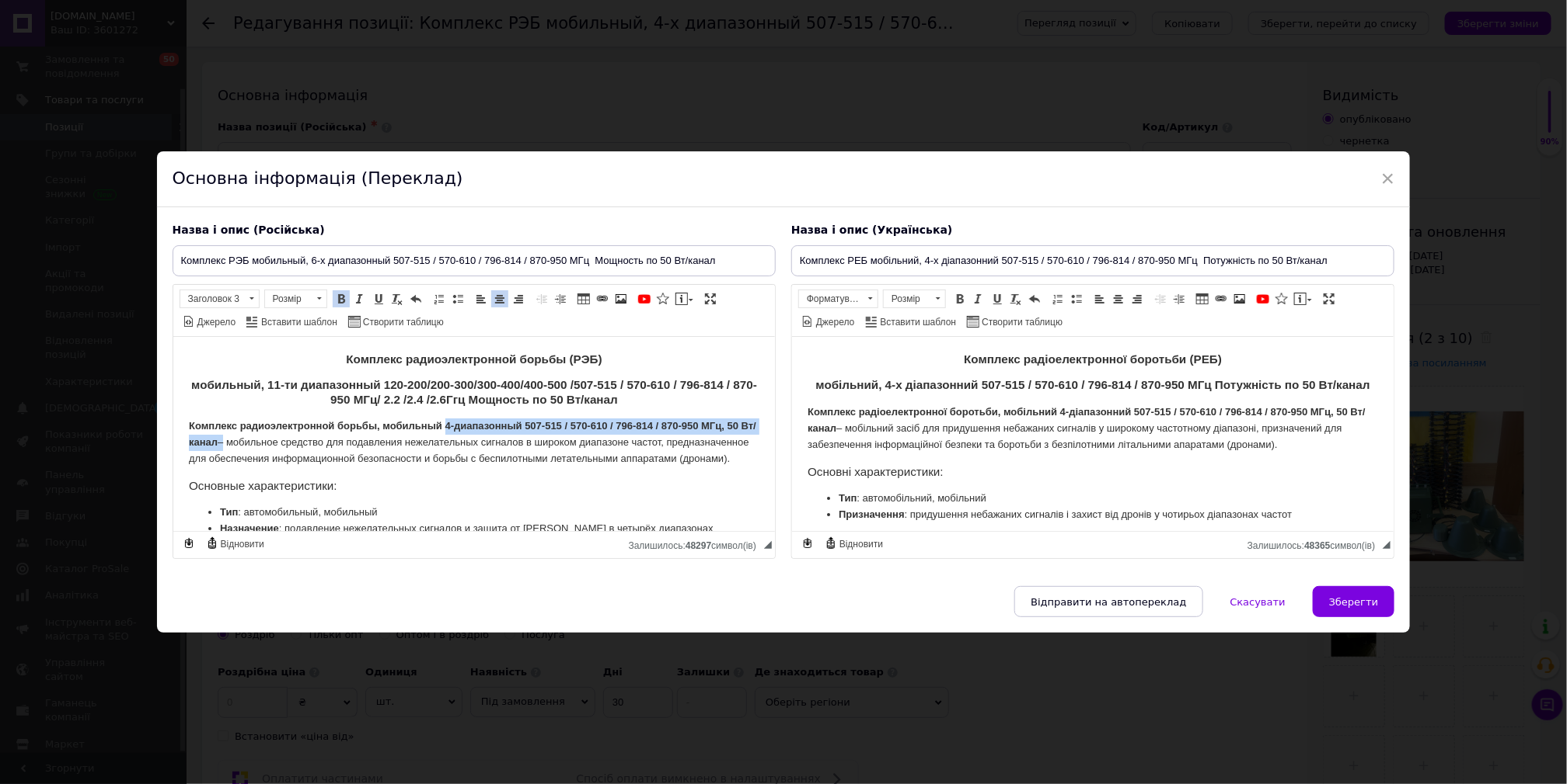
drag, startPoint x: 445, startPoint y: 427, endPoint x: 235, endPoint y: 442, distance: 210.5
click at [235, 442] on p "Комплекс радиоэлектронной борьбы, мобильный 4-диапазонный 507-515 / 570-610 / 7…" at bounding box center [473, 442] width 570 height 48
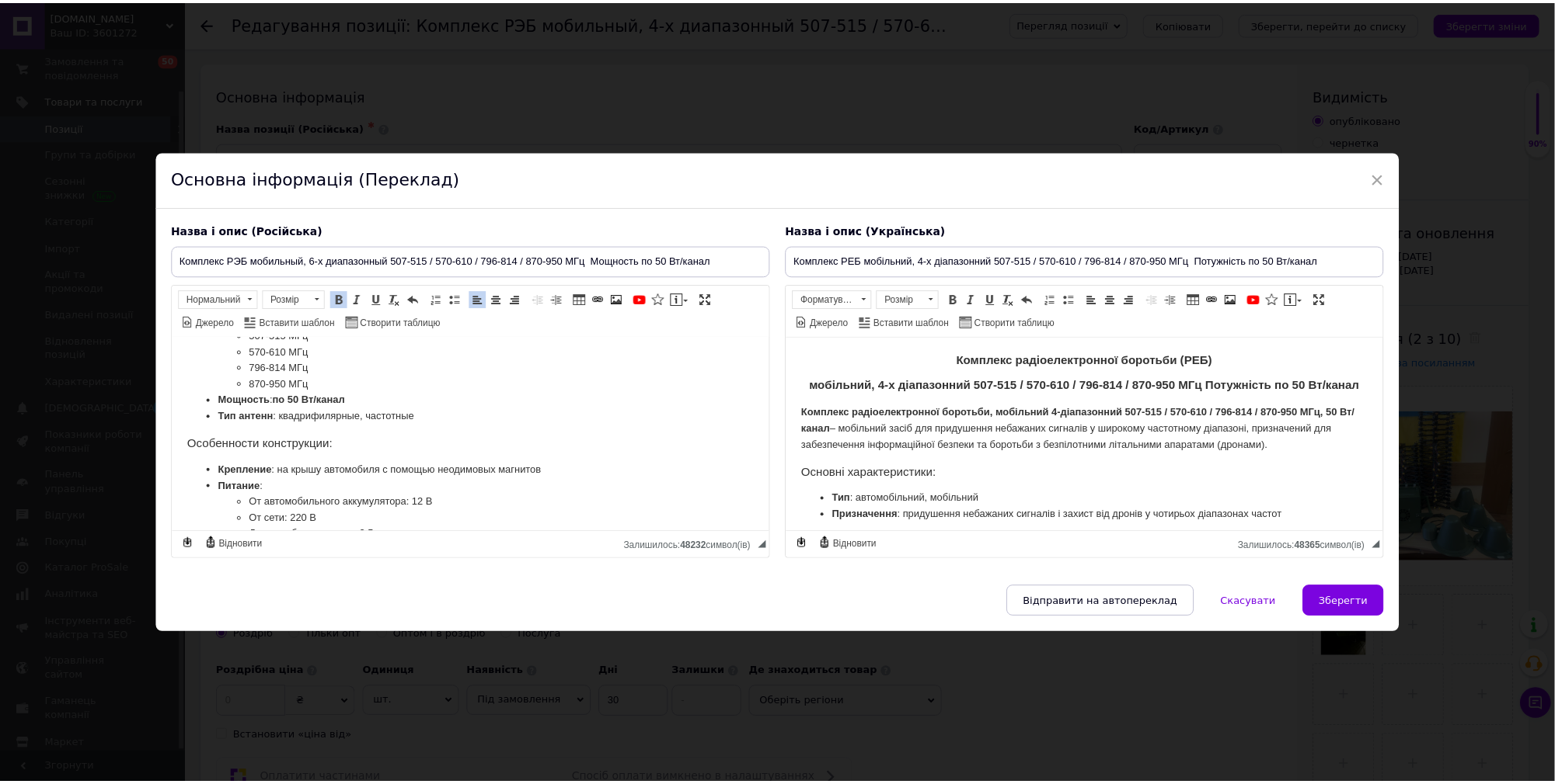
scroll to position [206, 0]
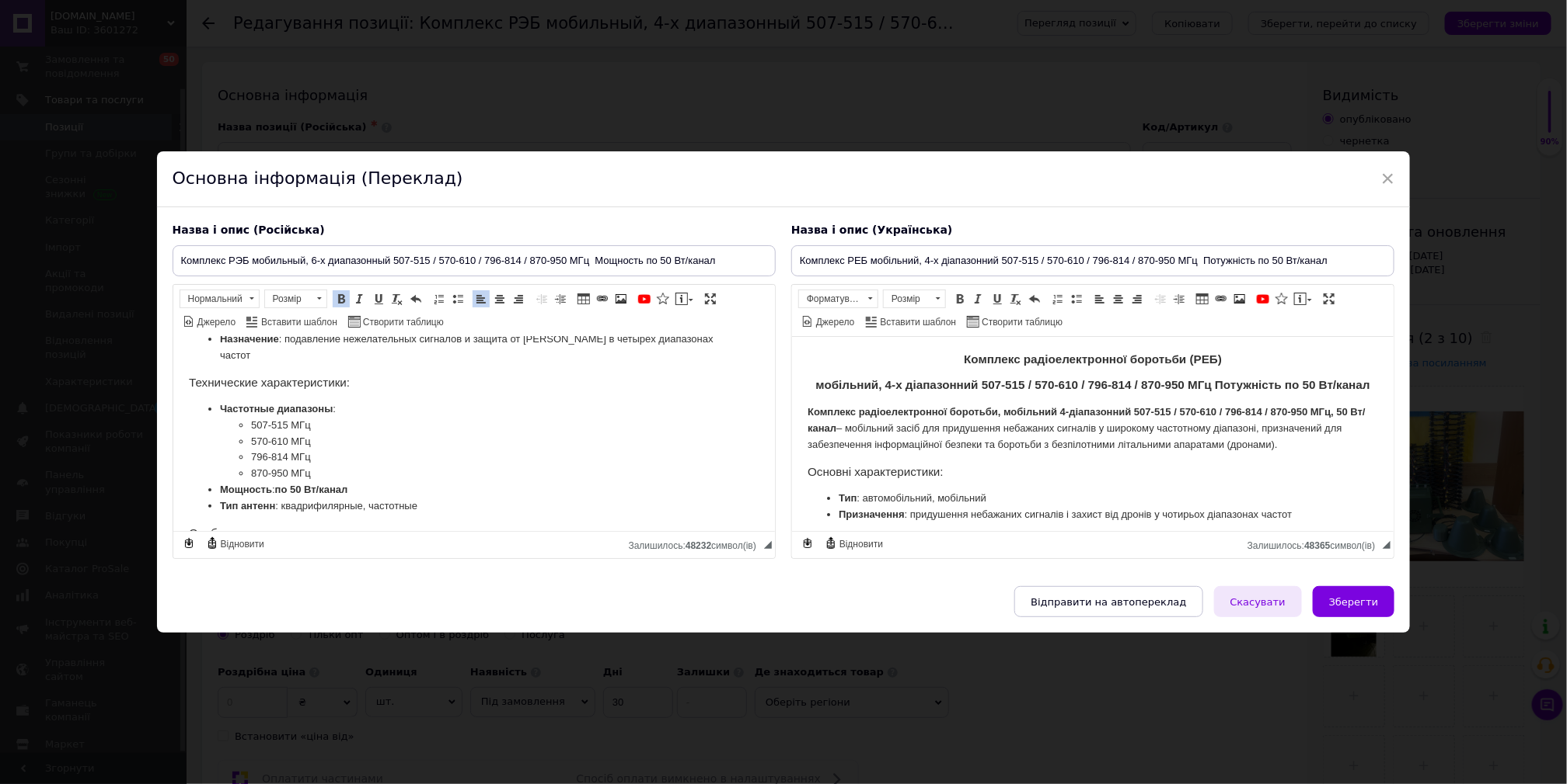
click at [1263, 605] on span "Скасувати" at bounding box center [1257, 602] width 55 height 12
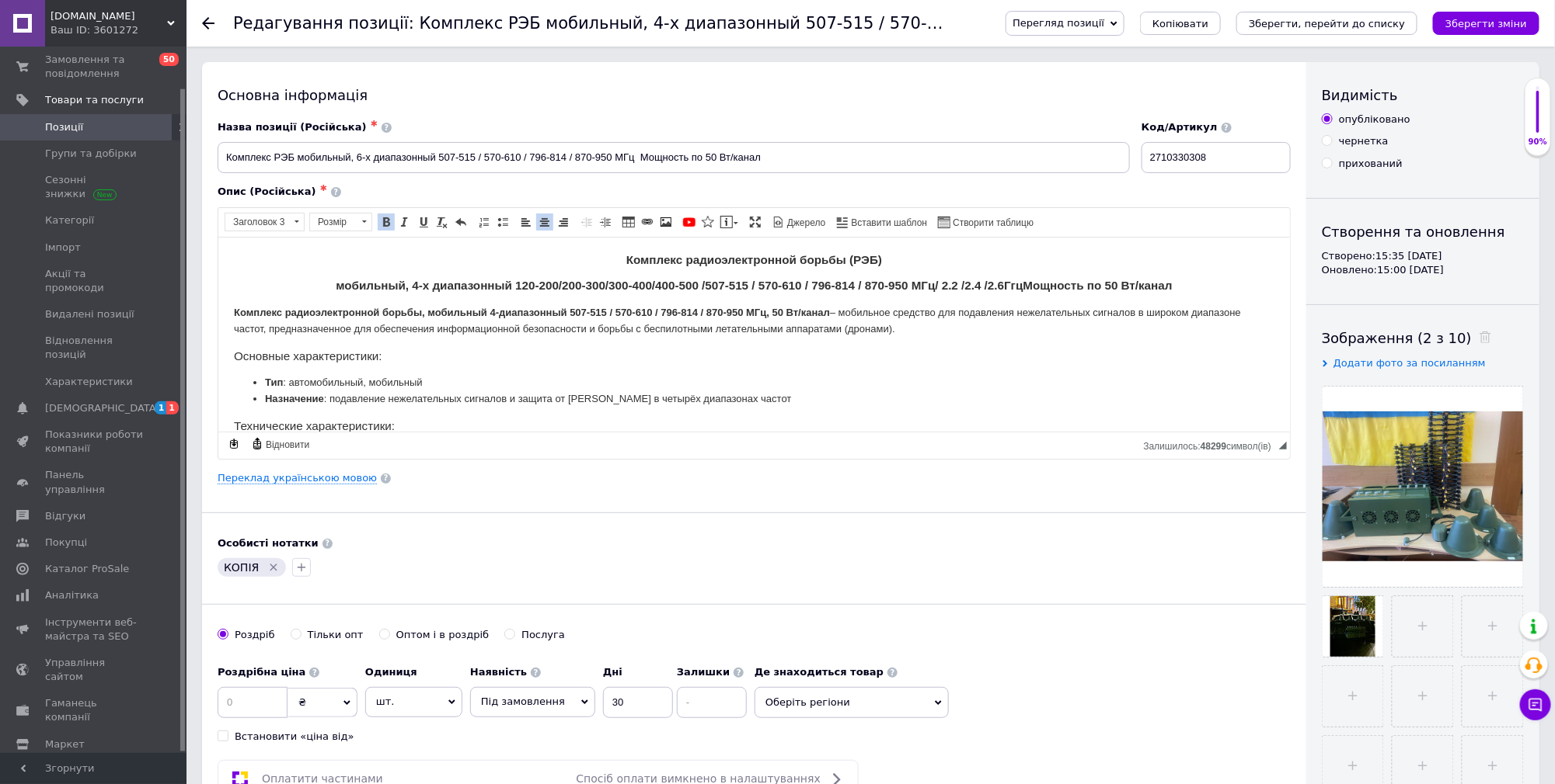
click at [203, 26] on icon at bounding box center [208, 23] width 12 height 12
click at [201, 22] on div "Редагування позиції: Комплекс РЭБ мобильный, 4-х диапазонный 507-515 / 570-610 …" at bounding box center [870, 23] width 1368 height 46
click at [209, 13] on div at bounding box center [218, 23] width 31 height 46
click at [202, 22] on use at bounding box center [208, 23] width 12 height 12
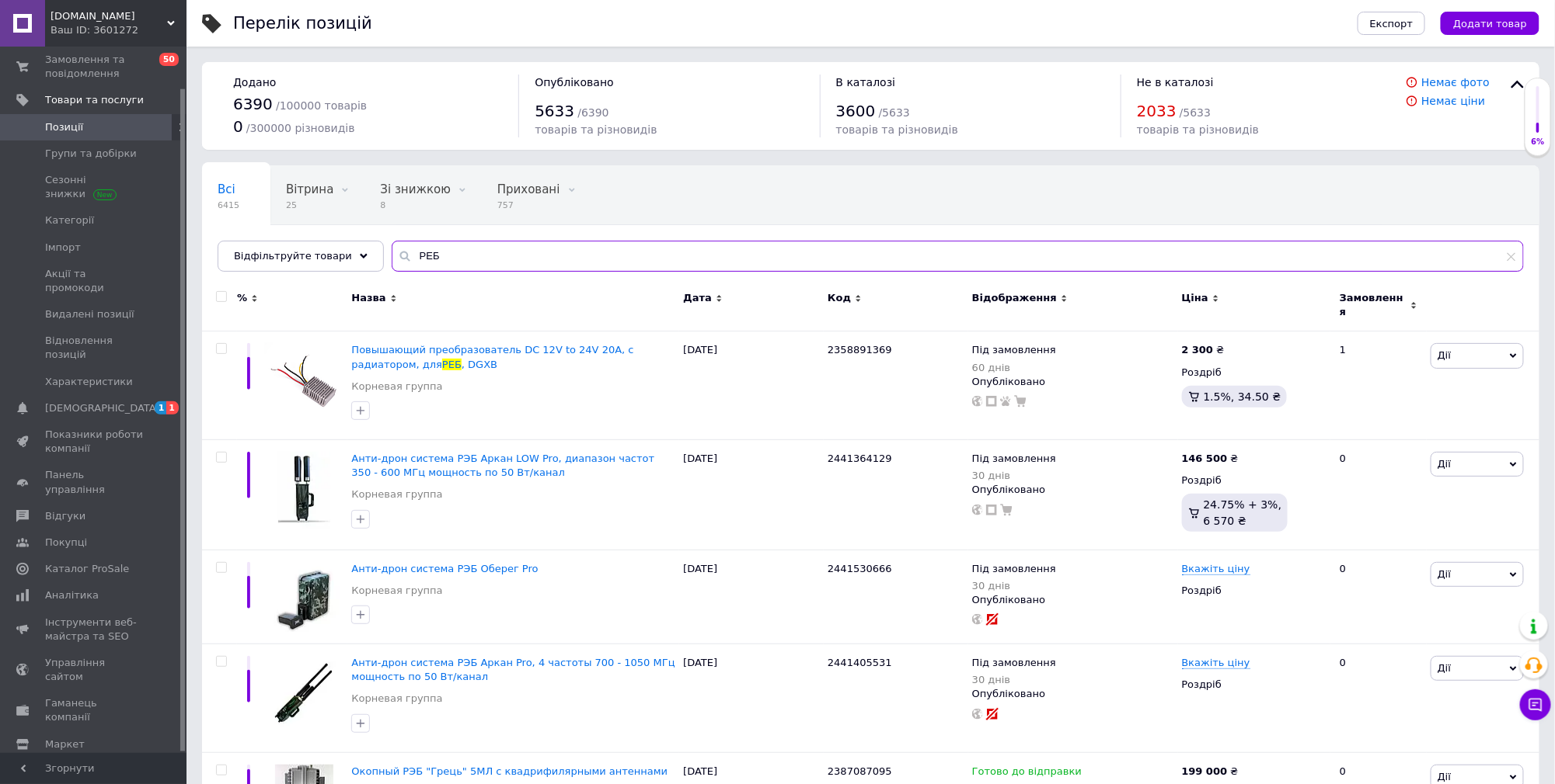
drag, startPoint x: 437, startPoint y: 257, endPoint x: 375, endPoint y: 254, distance: 62.1
click at [392, 254] on input "РЕБ" at bounding box center [957, 257] width 1132 height 31
paste input "уйка 3.0"
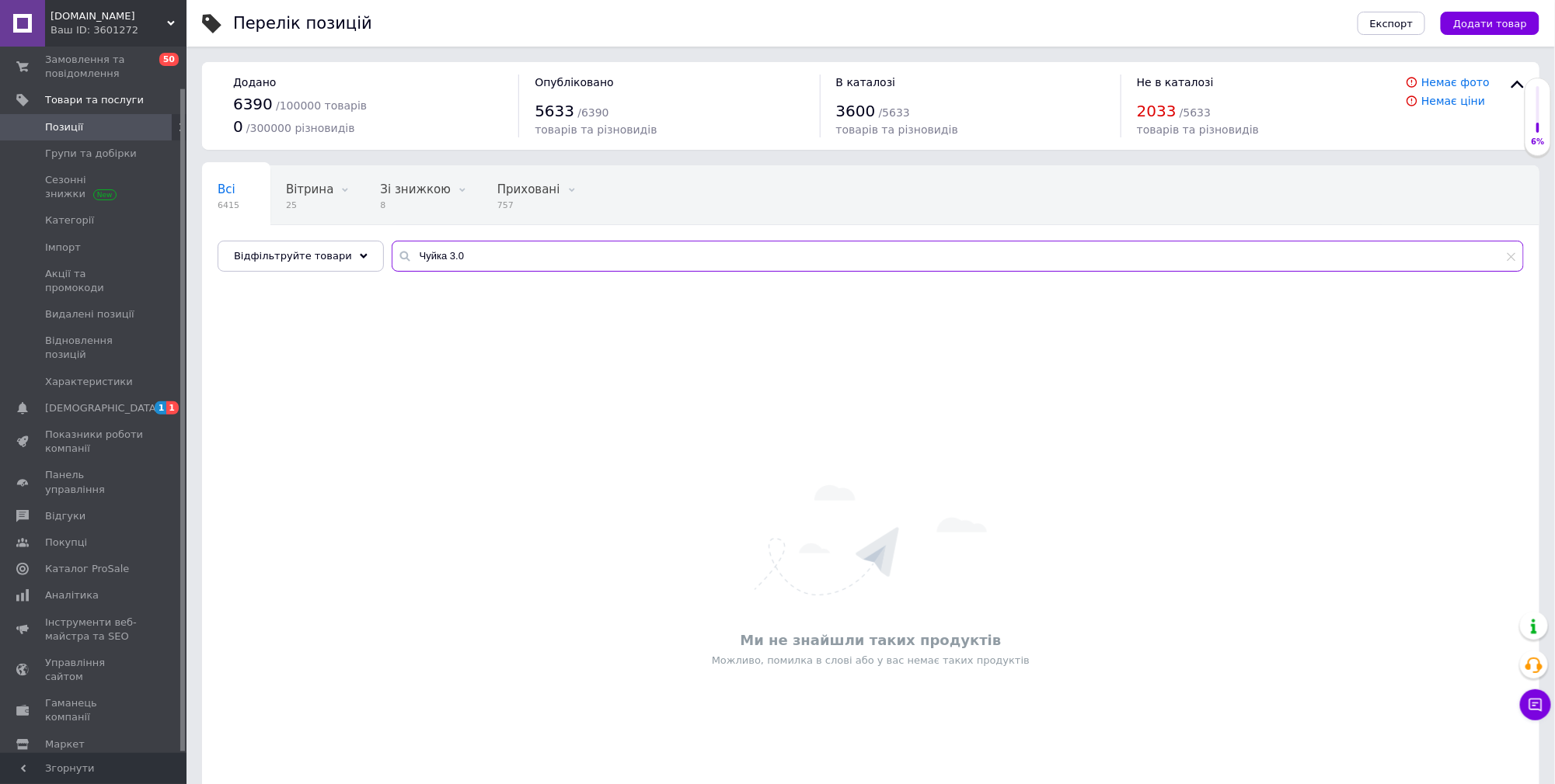
type input "Чуйка 3.0"
drag, startPoint x: 497, startPoint y: 248, endPoint x: 344, endPoint y: 250, distance: 153.0
click at [344, 250] on div "Відфільтруйте товари Чуйка 3.0" at bounding box center [870, 257] width 1306 height 31
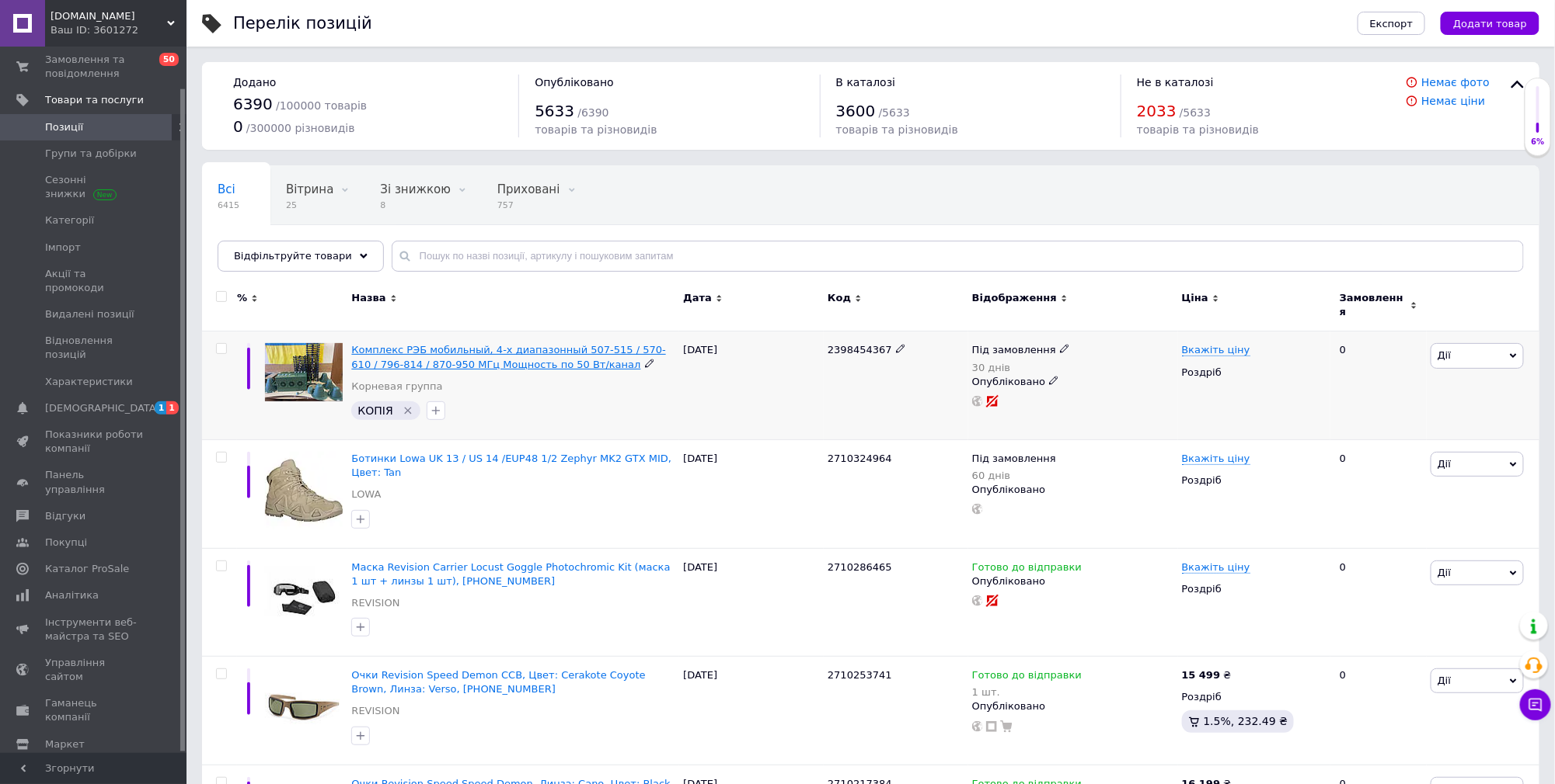
click at [480, 354] on span "Комплекс РЭБ мобильный, 4-х диапазонный 507-515 / 570-610 / 796-814 / 870-950 М…" at bounding box center [508, 357] width 314 height 26
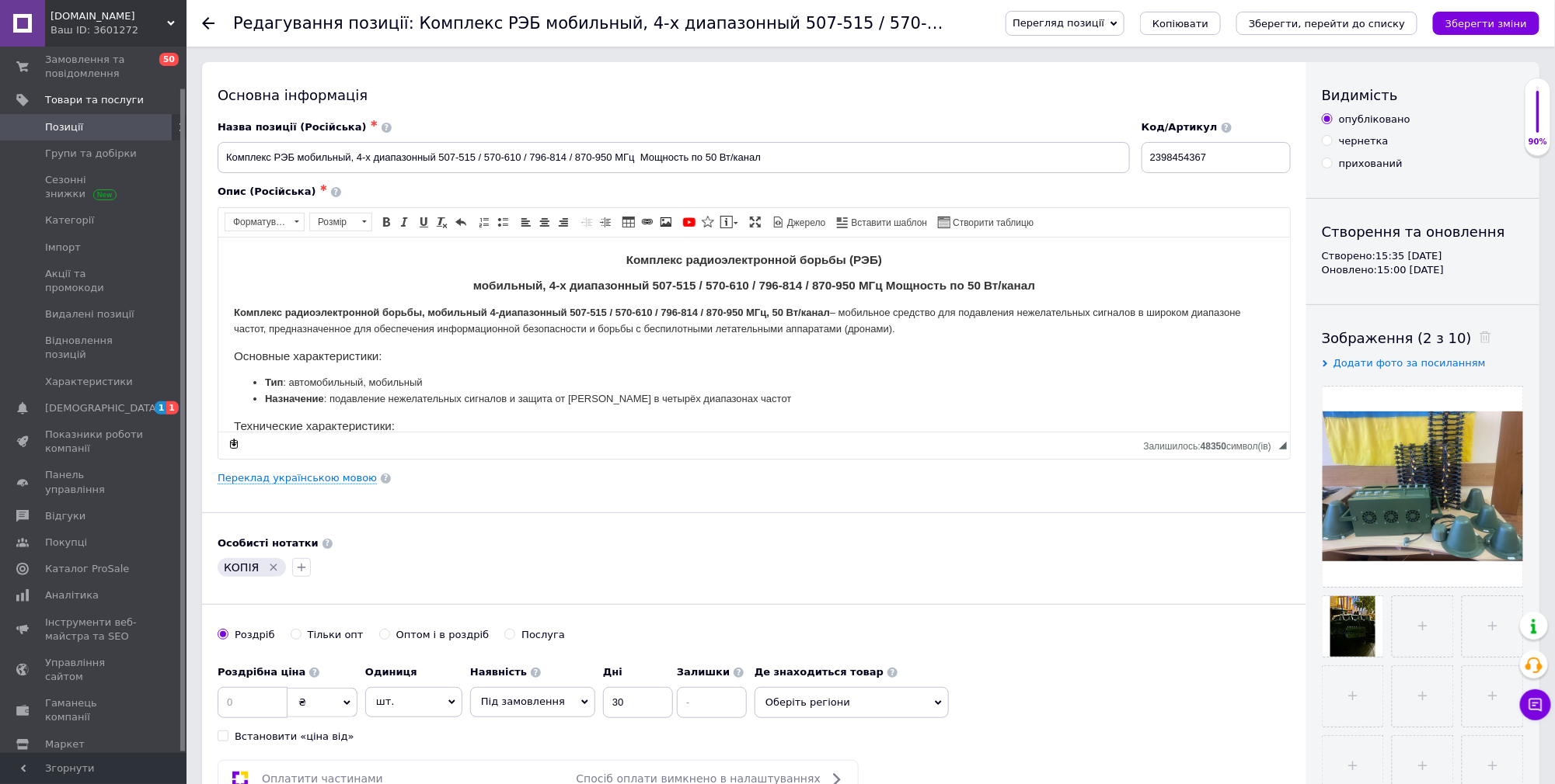
click at [1329, 142] on input "чернетка" at bounding box center [1327, 139] width 10 height 10
radio input "true"
click at [1496, 26] on icon "Зберегти зміни" at bounding box center [1486, 23] width 81 height 12
drag, startPoint x: 1219, startPoint y: 154, endPoint x: 1139, endPoint y: 157, distance: 80.1
click at [1139, 157] on div "Назва позиції (Російська) ✱ Комплекс РЭБ мобильный, 4-х диапазонный 507-515 / 5…" at bounding box center [755, 147] width 1085 height 65
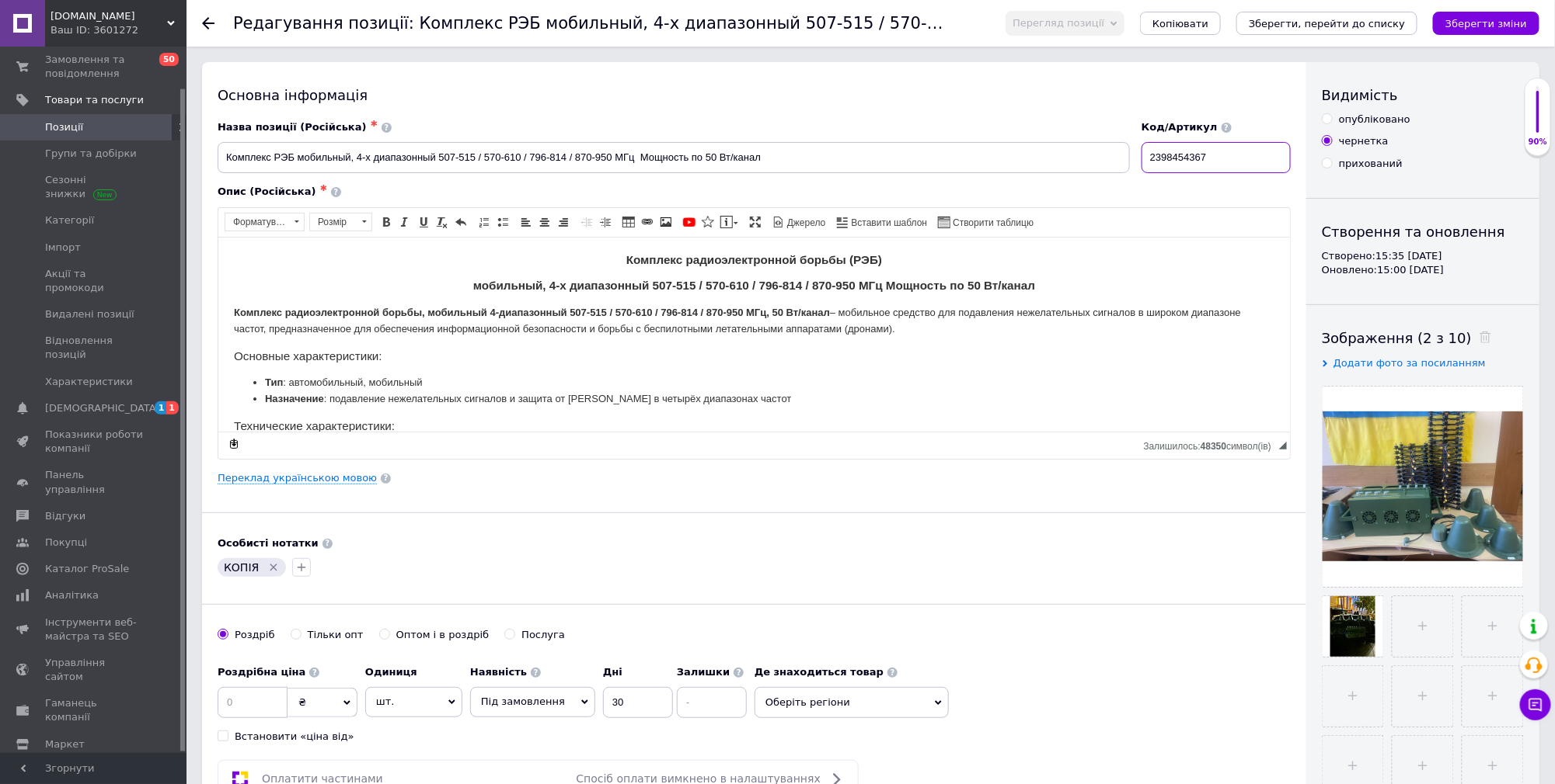
paste input "710330308"
type input "2710330308"
click at [1468, 21] on icon "Зберегти зміни" at bounding box center [1486, 23] width 81 height 12
click at [210, 27] on icon at bounding box center [208, 23] width 12 height 12
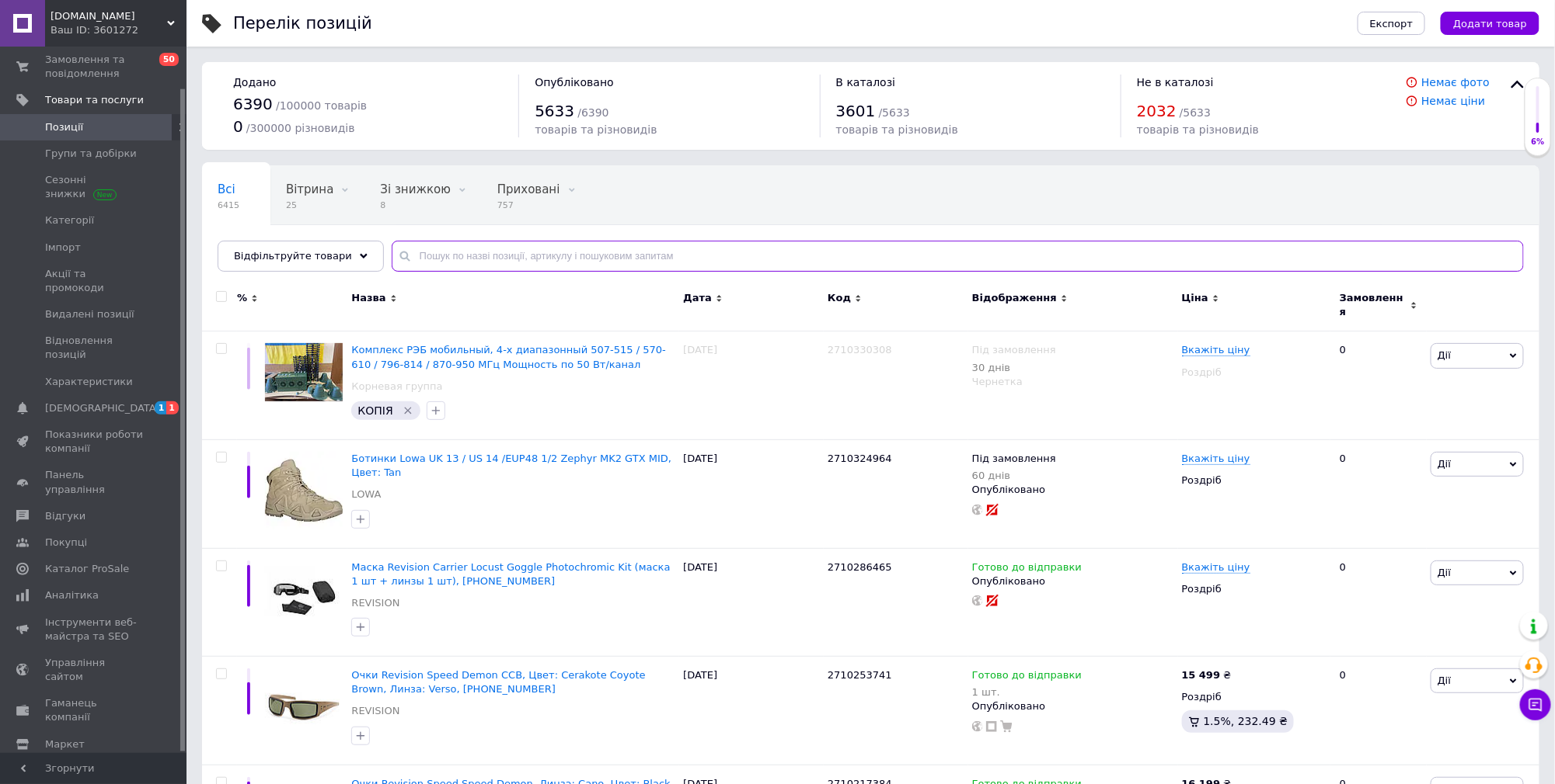
click at [438, 257] on input "text" at bounding box center [957, 257] width 1132 height 31
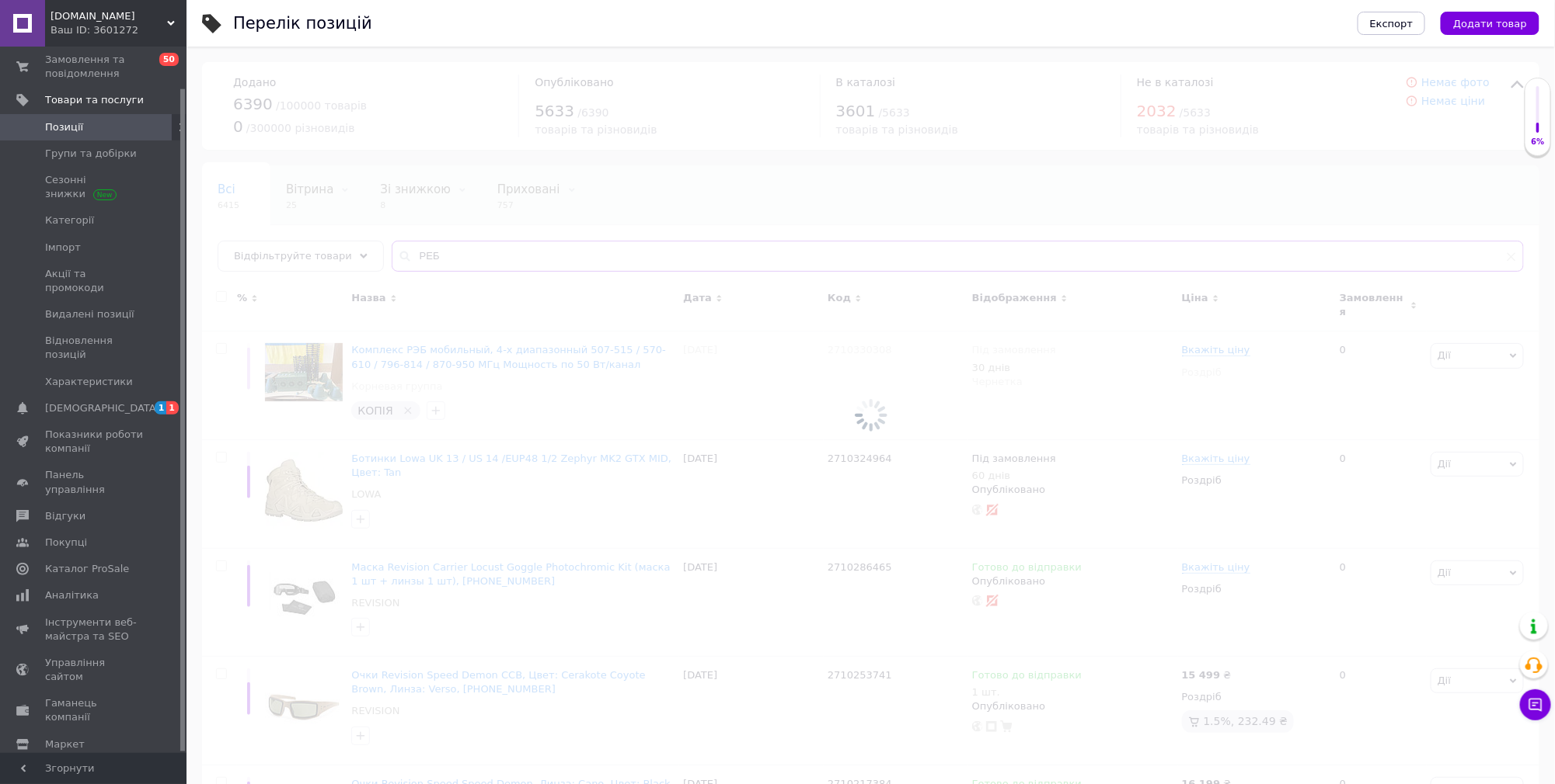
type input "РЕБ"
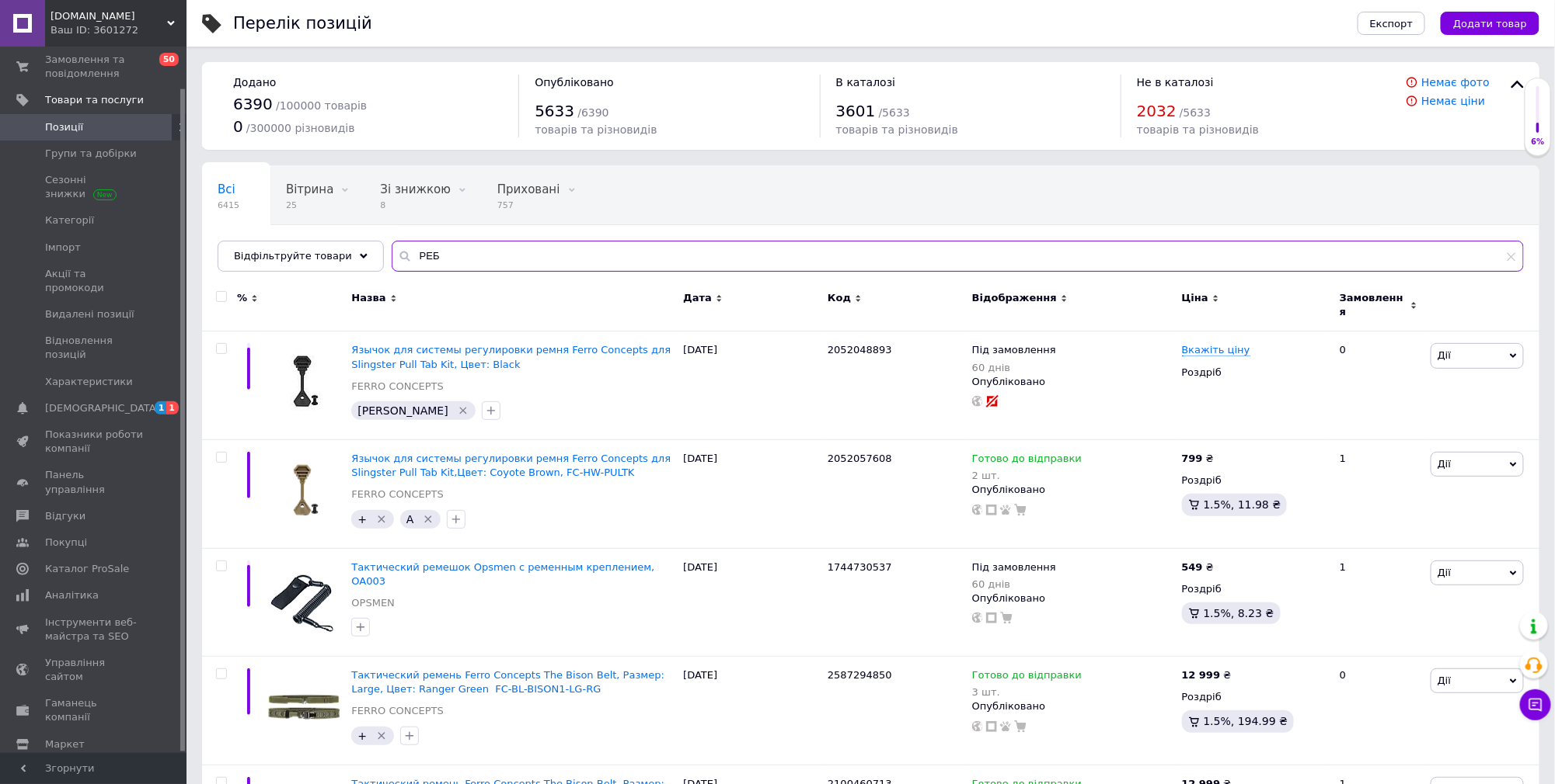
click at [452, 262] on input "РЕБ" at bounding box center [957, 257] width 1132 height 31
click at [70, 127] on span "Позиції" at bounding box center [64, 127] width 38 height 14
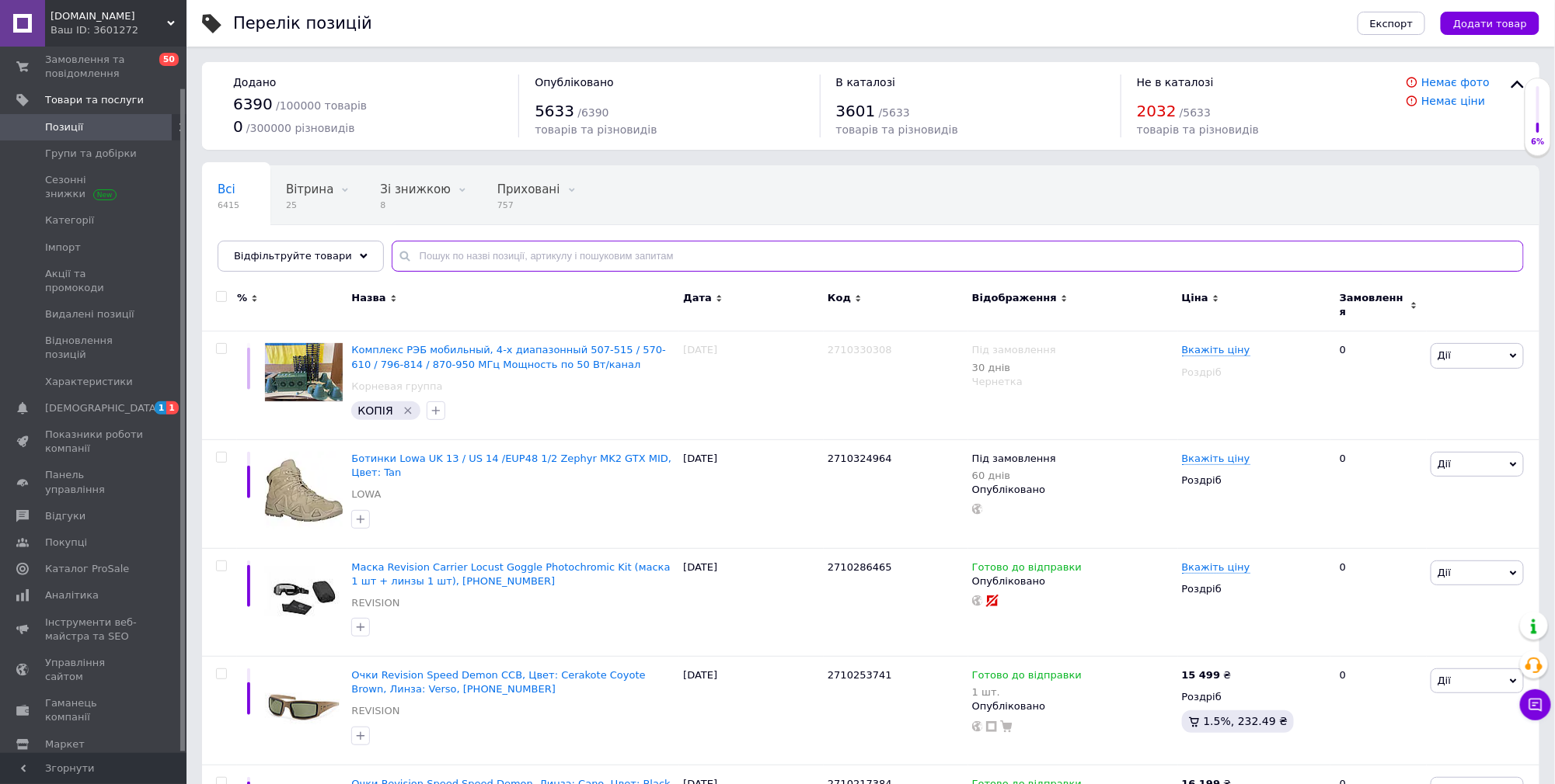
drag, startPoint x: 464, startPoint y: 258, endPoint x: 453, endPoint y: 252, distance: 12.5
click at [464, 257] on input "text" at bounding box center [957, 257] width 1132 height 31
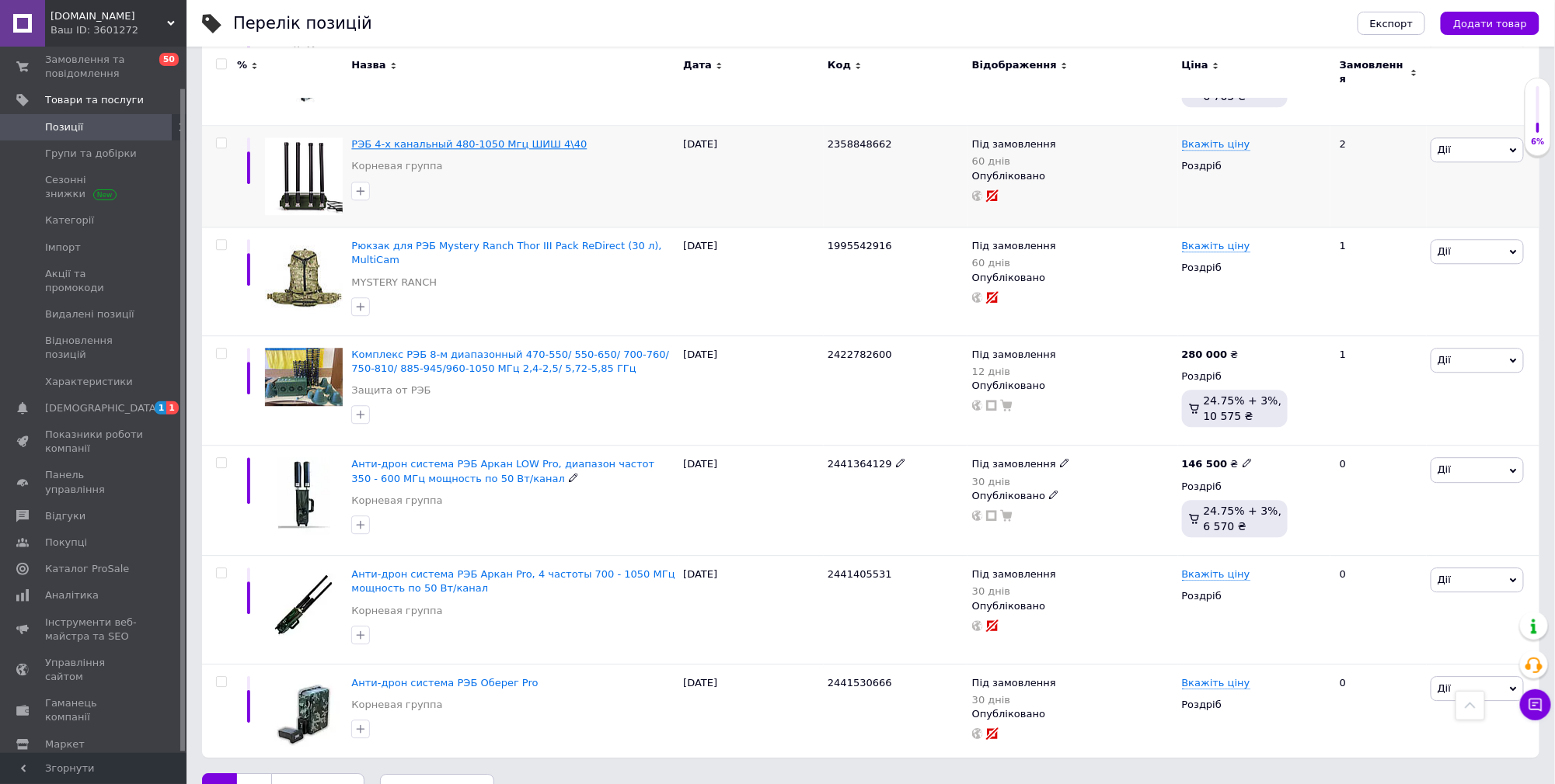
scroll to position [1755, 0]
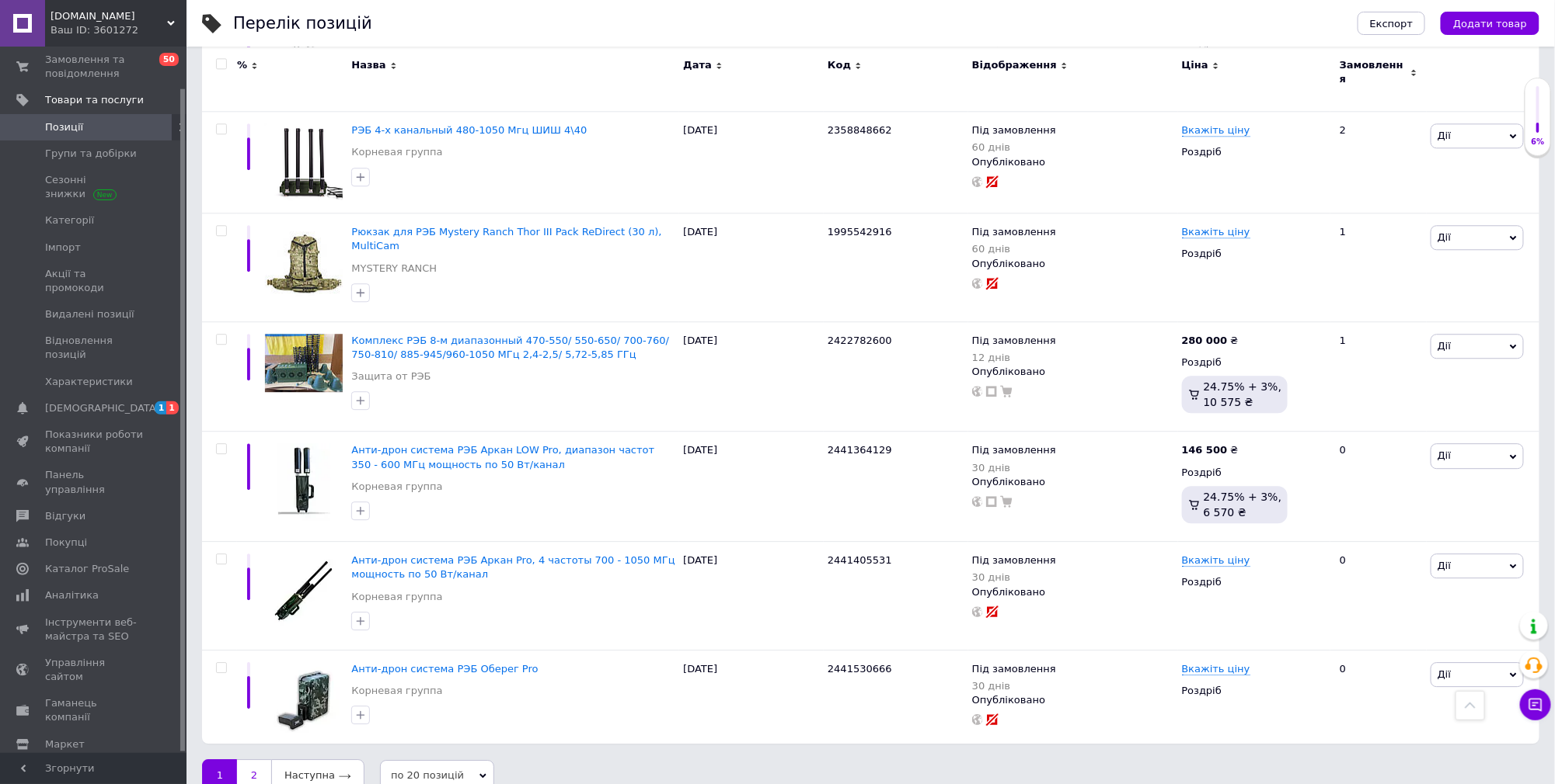
type input "РЕБ"
click at [249, 760] on link "2" at bounding box center [254, 776] width 34 height 32
